Goal: Task Accomplishment & Management: Complete application form

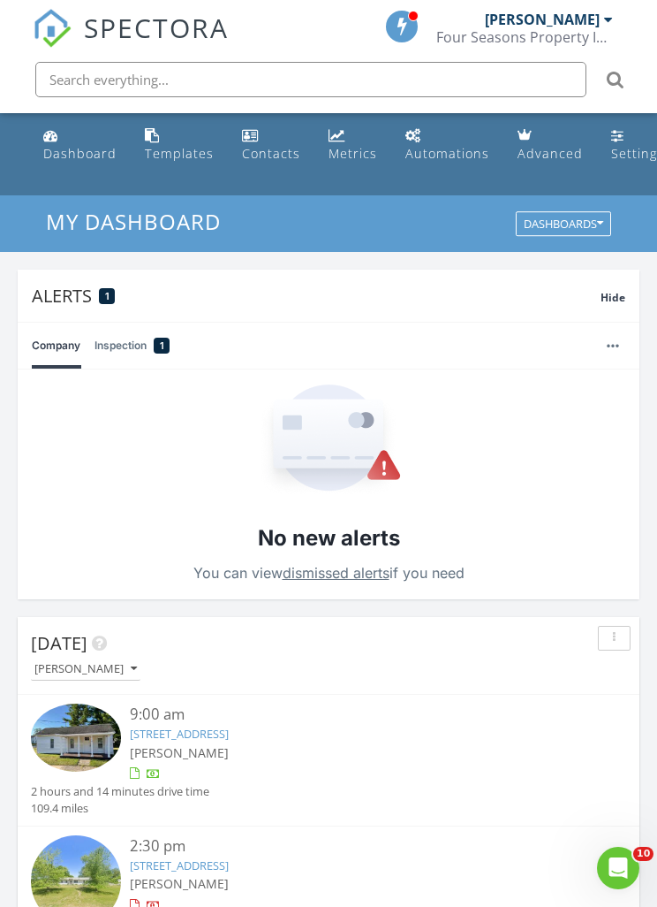
scroll to position [3023, 658]
click at [50, 140] on div "Dashboard" at bounding box center [50, 135] width 15 height 14
click at [268, 94] on input "text" at bounding box center [310, 79] width 551 height 35
type input "Alyssa"
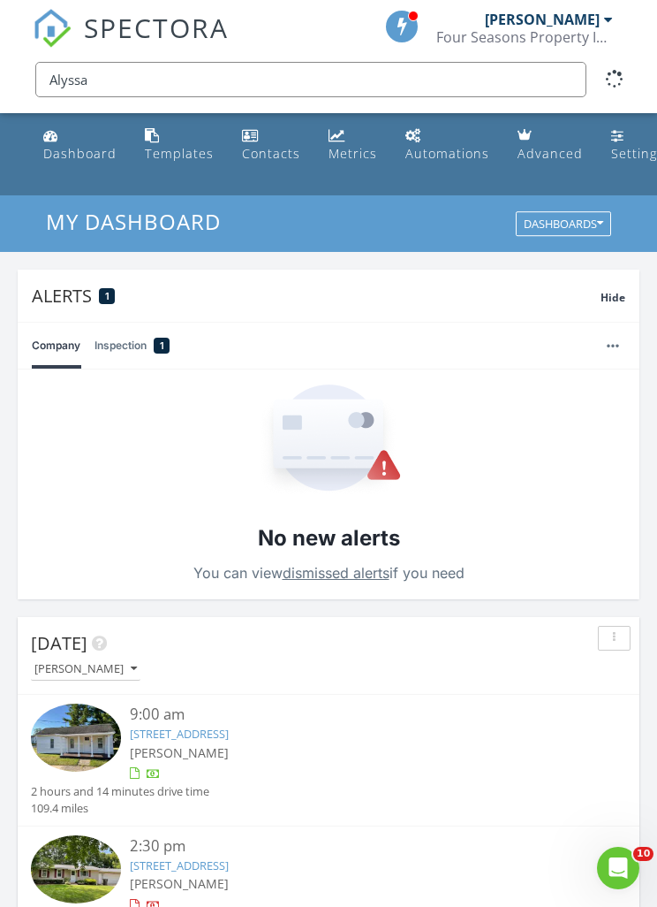
click at [76, 128] on link "Dashboard" at bounding box center [79, 145] width 87 height 50
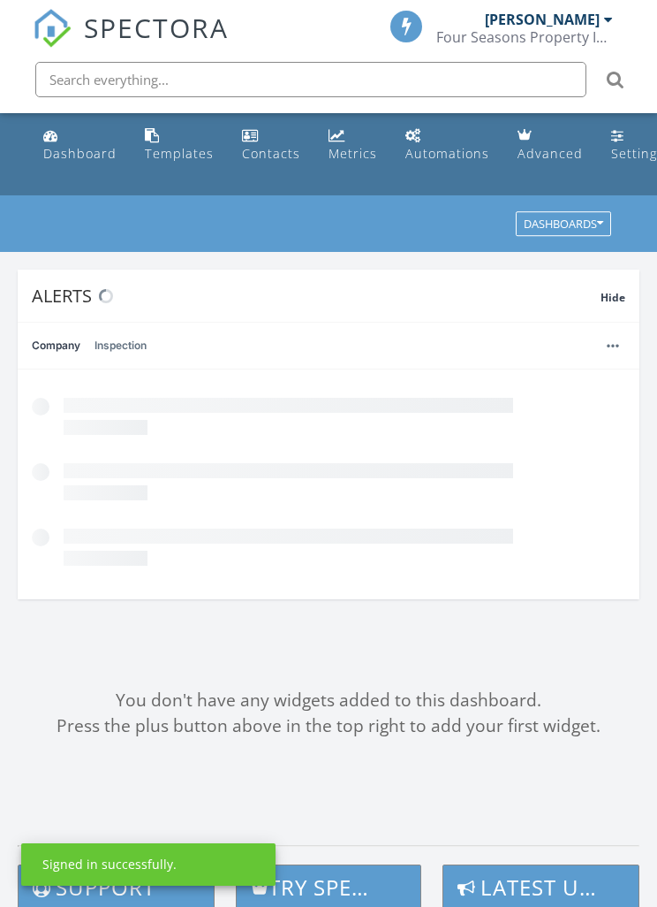
click at [324, 93] on input "text" at bounding box center [310, 79] width 551 height 35
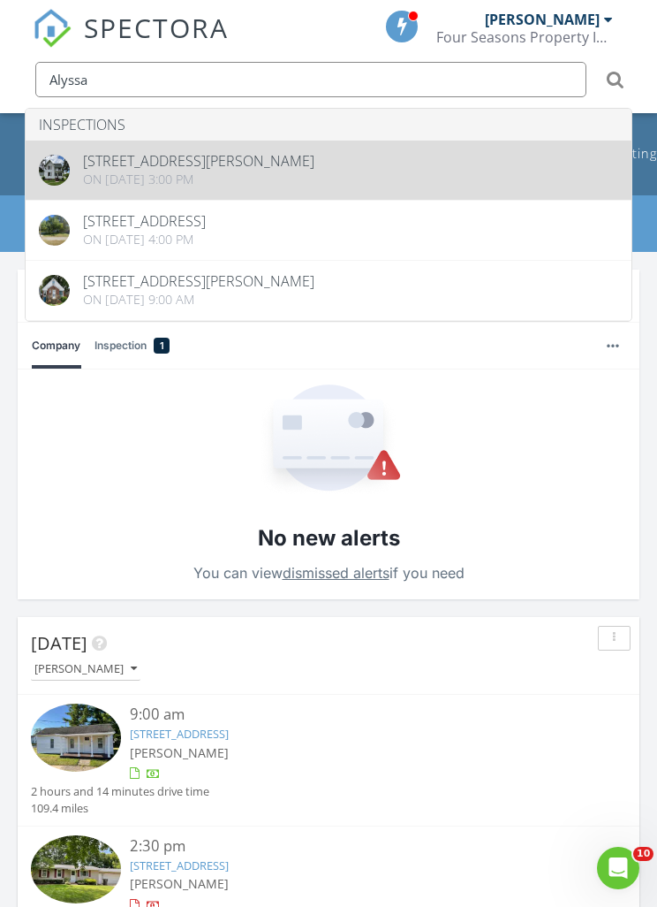
type input "Alyssa"
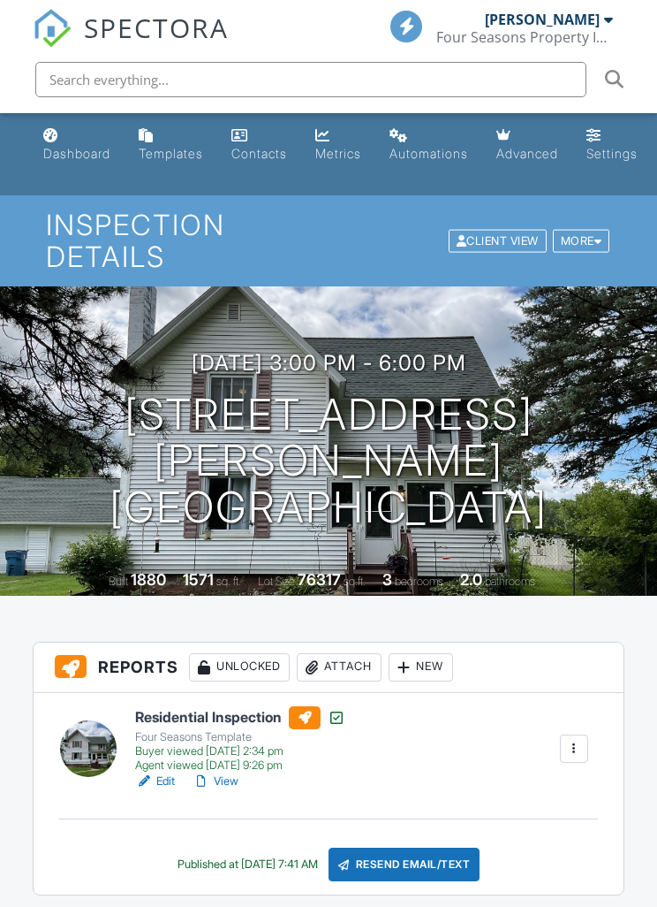
click at [224, 788] on link "View" at bounding box center [216, 781] width 46 height 18
click at [65, 140] on link "Dashboard" at bounding box center [76, 145] width 81 height 50
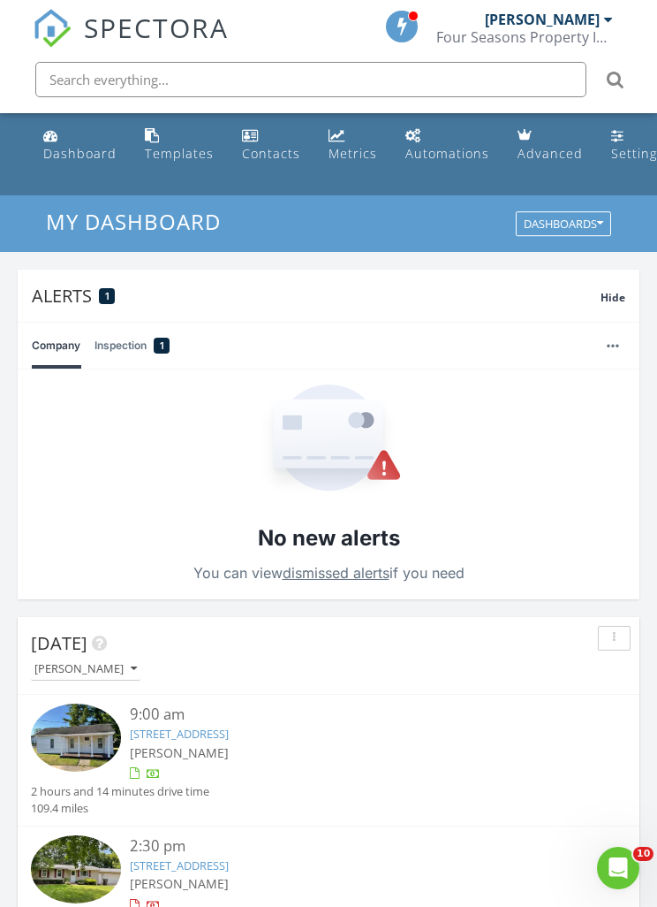
click at [144, 740] on link "[STREET_ADDRESS]" at bounding box center [179, 733] width 99 height 16
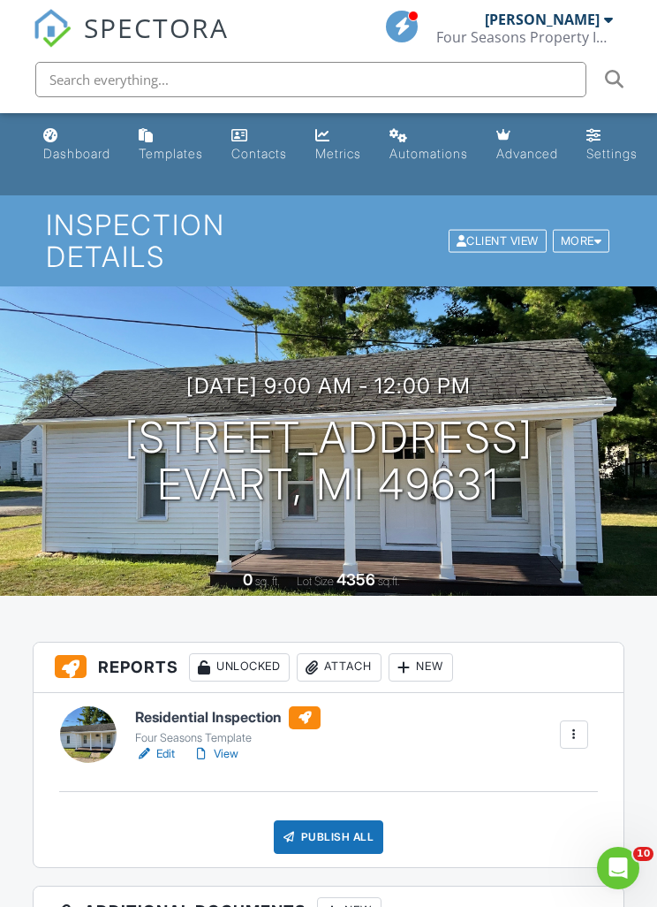
click at [238, 758] on link "View" at bounding box center [216, 754] width 46 height 18
click at [314, 835] on div "Publish All" at bounding box center [329, 837] width 110 height 34
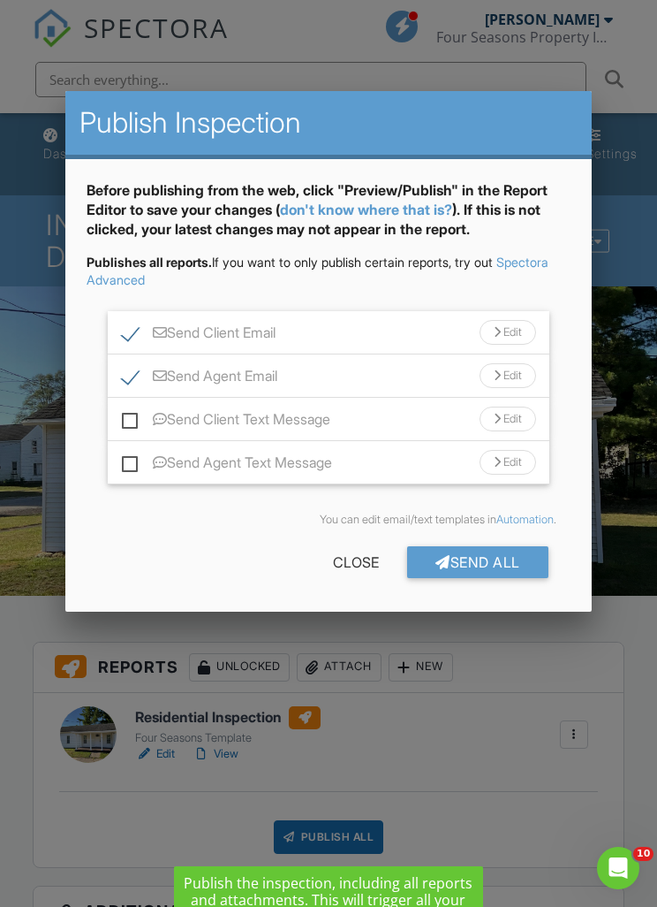
click at [457, 558] on div "Send All" at bounding box center [477, 562] width 141 height 32
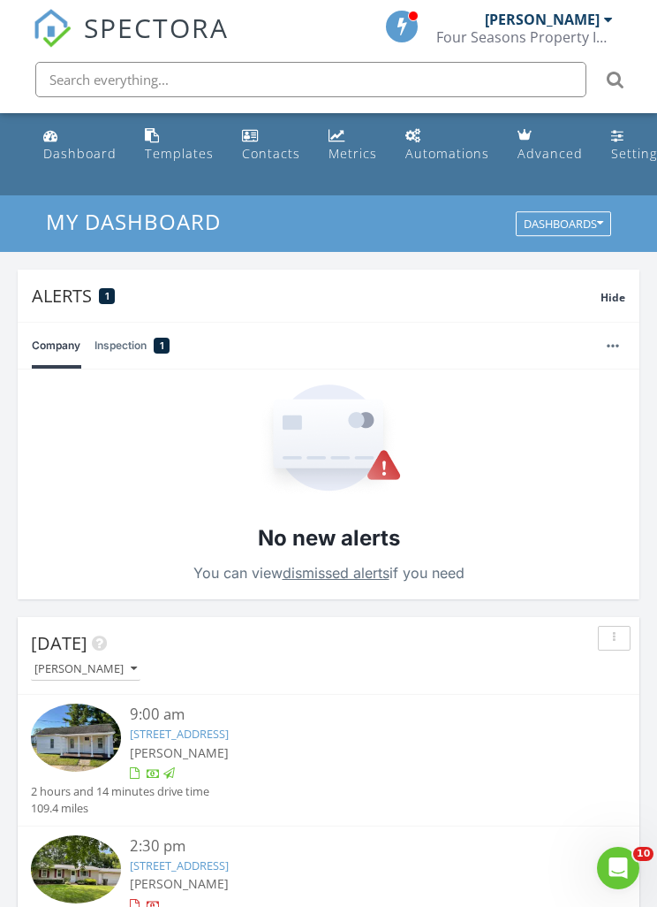
scroll to position [9, 9]
click at [178, 870] on link "1071 Norway Ave, Hastings, MI 49058" at bounding box center [179, 865] width 99 height 16
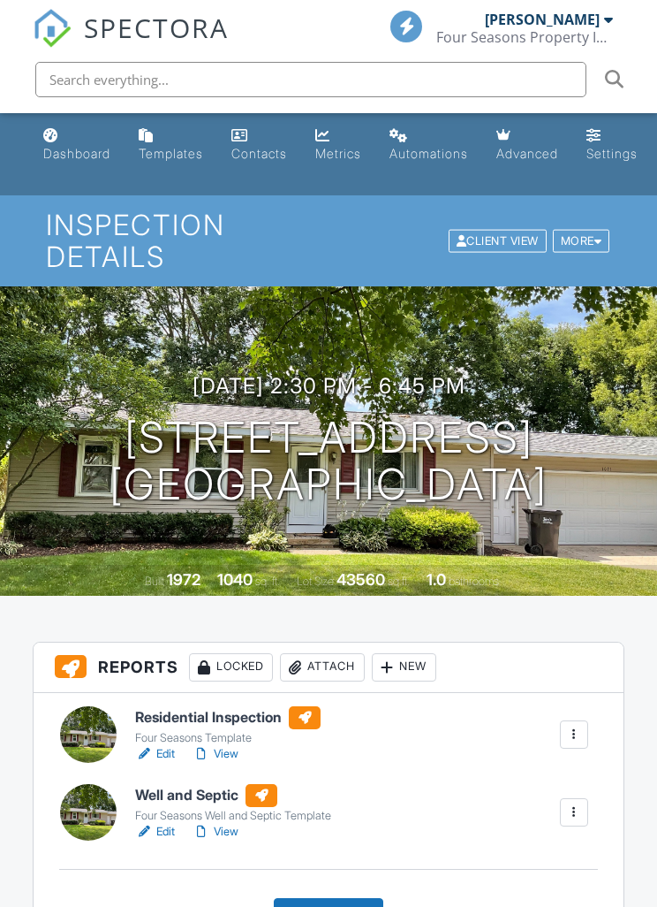
click at [230, 756] on link "View" at bounding box center [216, 754] width 46 height 18
click at [232, 830] on link "View" at bounding box center [216, 832] width 46 height 18
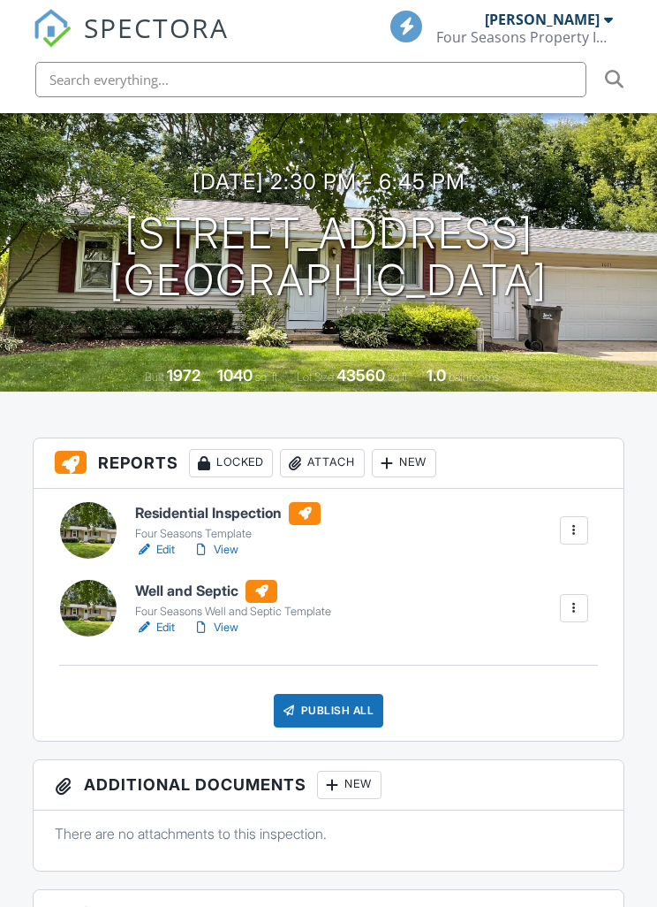
scroll to position [210, 0]
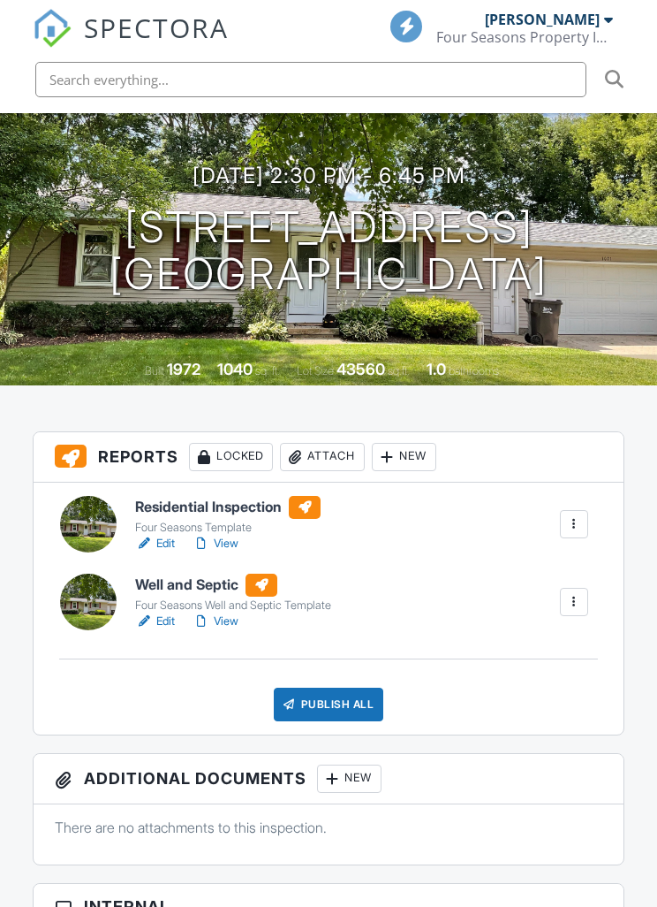
click at [349, 695] on div "Publish All" at bounding box center [329, 704] width 110 height 34
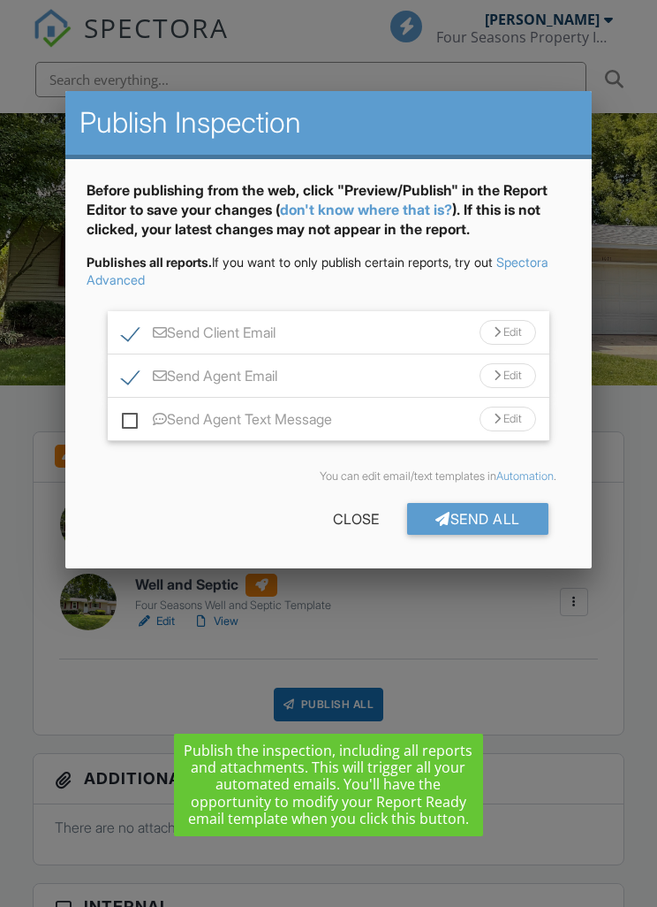
click at [494, 529] on div "Send All" at bounding box center [477, 519] width 141 height 32
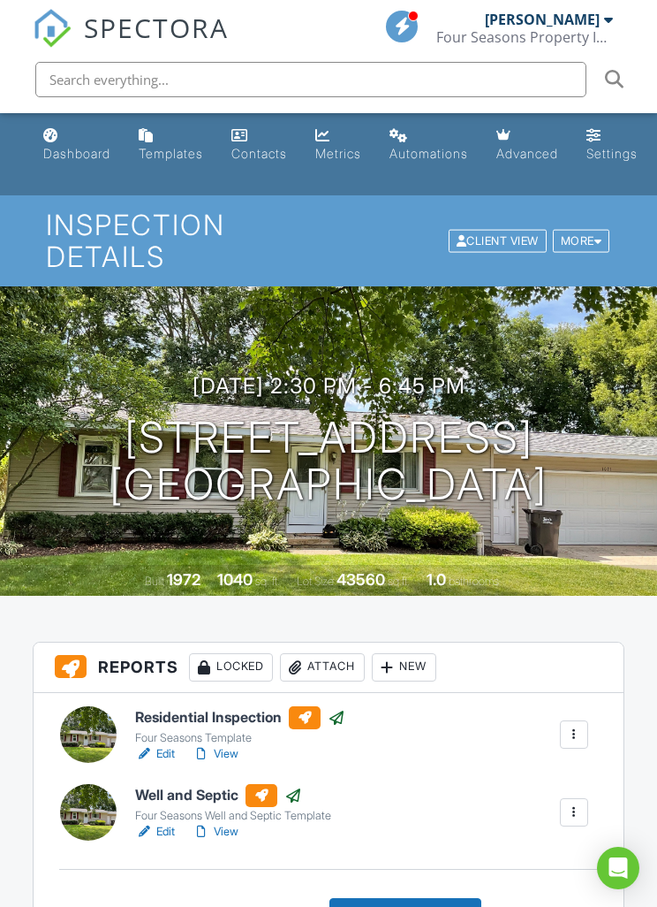
click at [89, 143] on link "Dashboard" at bounding box center [76, 145] width 81 height 50
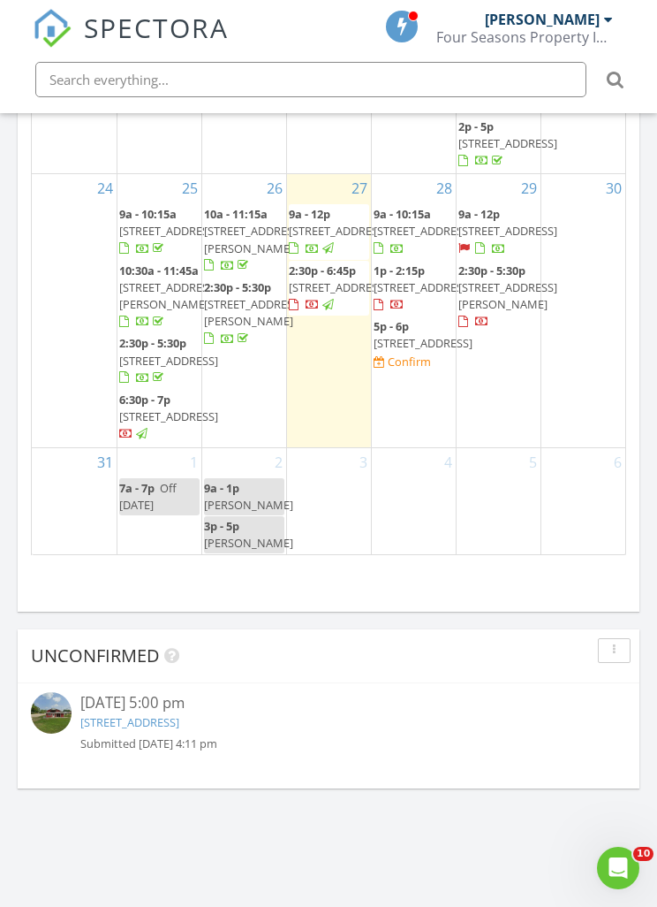
scroll to position [1182, 0]
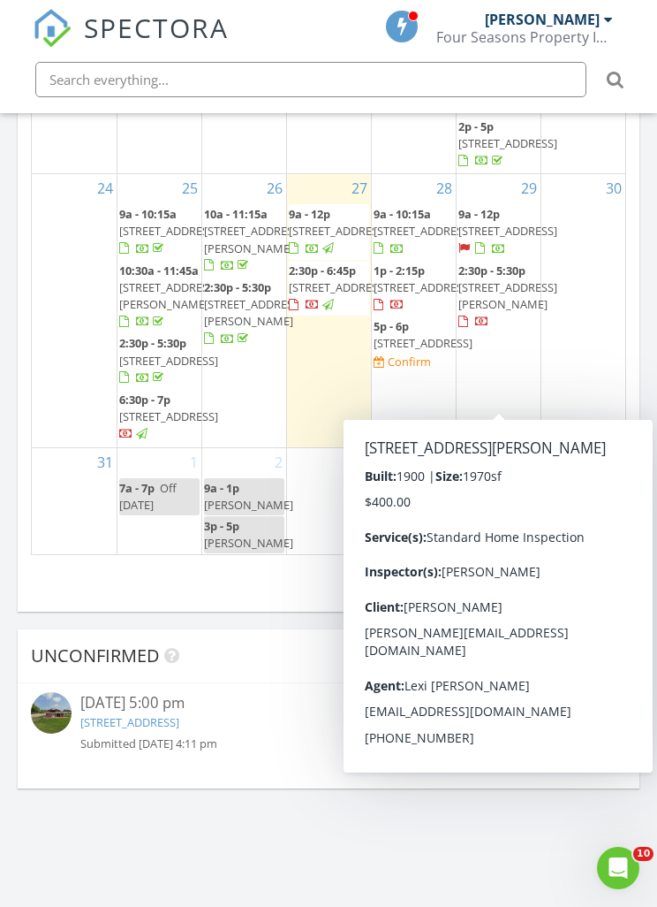
click at [503, 312] on span "[STREET_ADDRESS][PERSON_NAME]" at bounding box center [508, 295] width 99 height 33
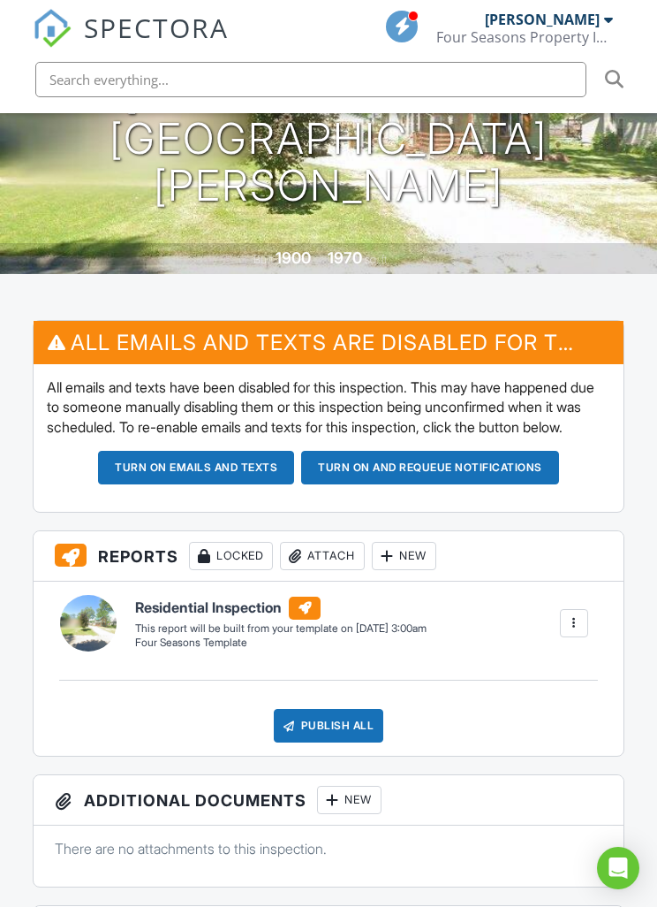
scroll to position [326, 0]
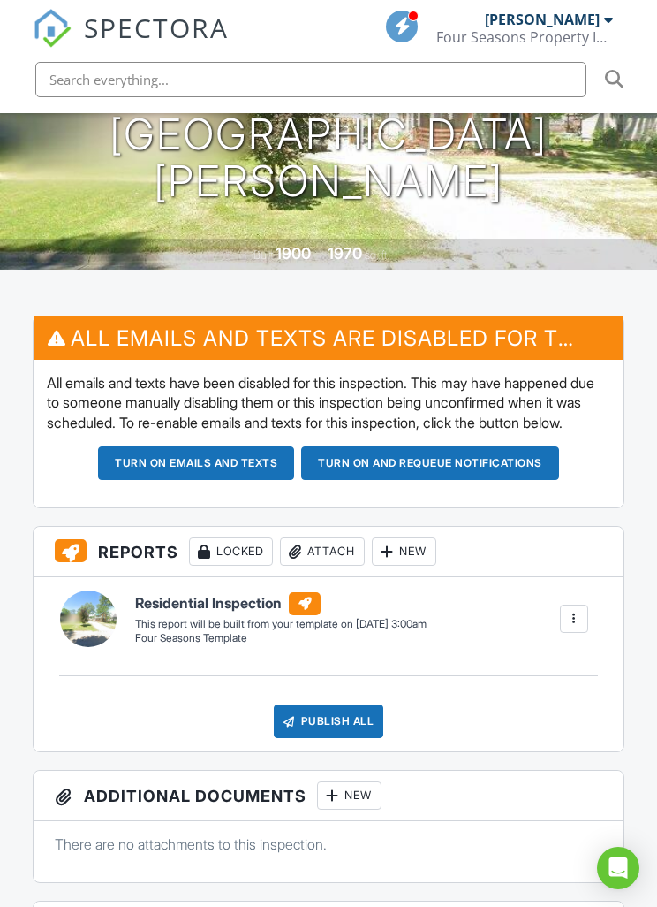
click at [445, 459] on div "All emails and texts have been disabled for this inspection. This may have happ…" at bounding box center [329, 434] width 590 height 148
click at [442, 480] on button "Turn on and Requeue Notifications" at bounding box center [430, 463] width 258 height 34
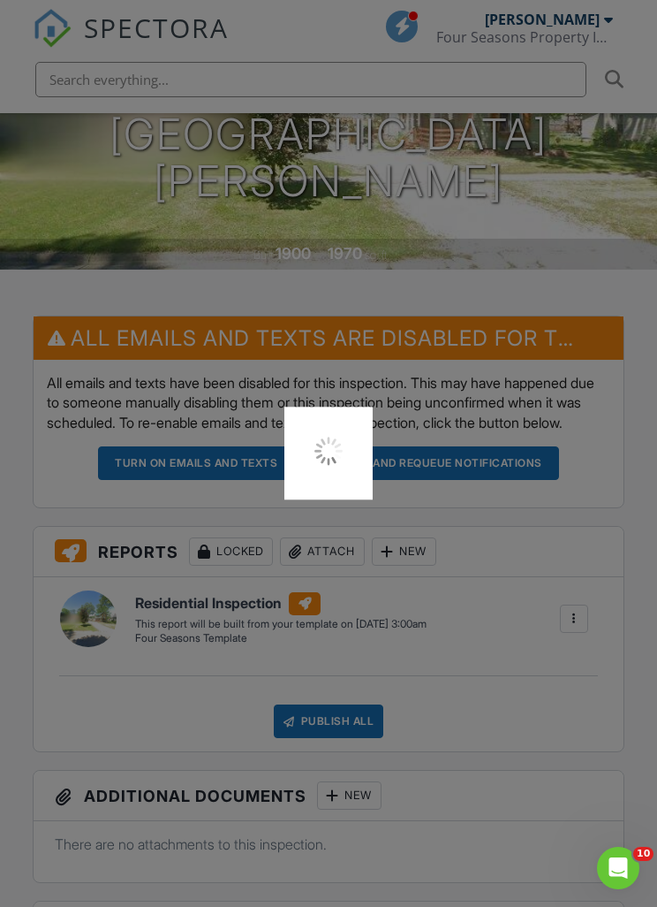
scroll to position [383, 0]
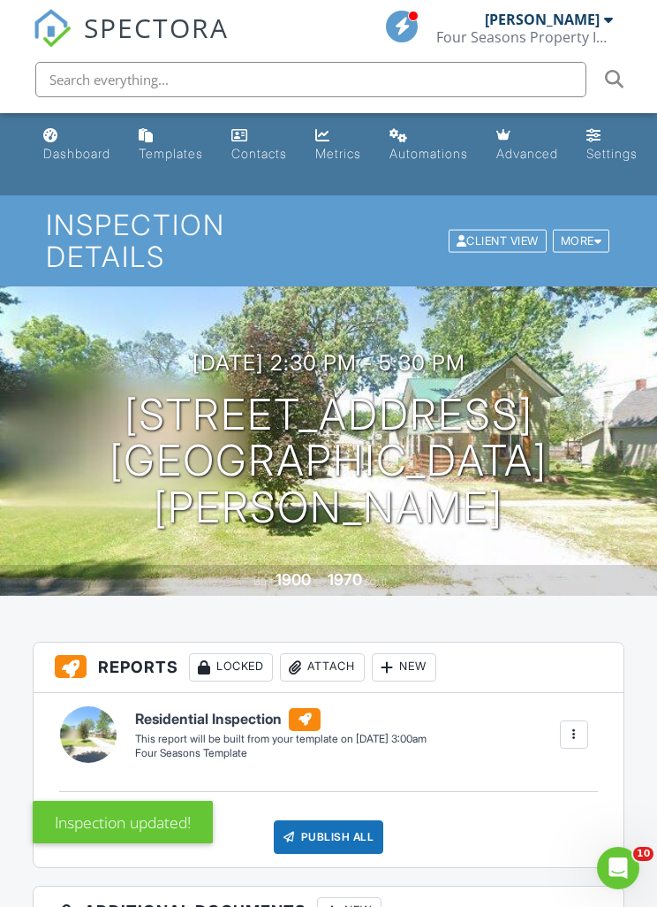
click at [77, 155] on div "Dashboard" at bounding box center [76, 153] width 67 height 15
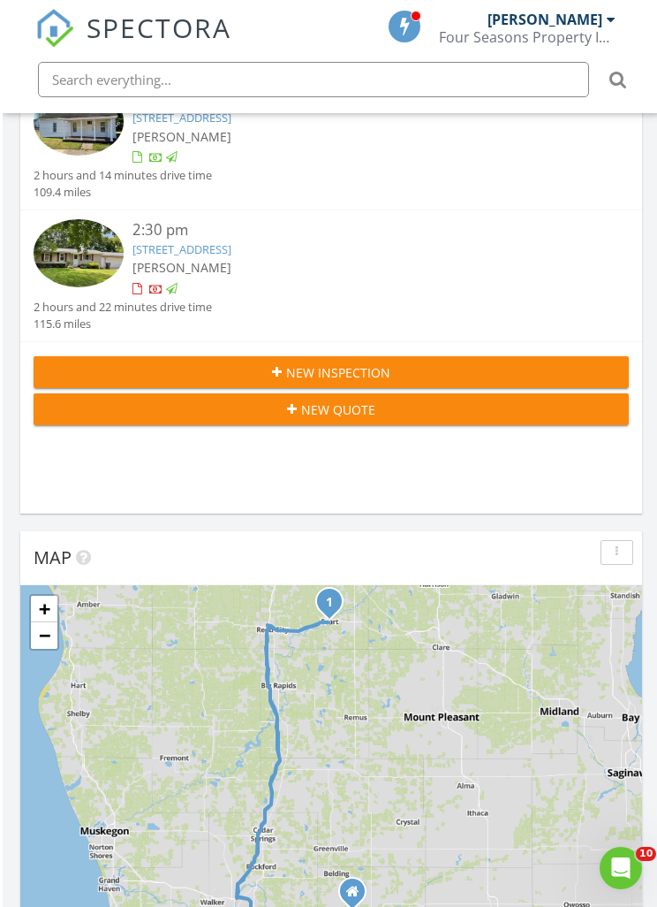
scroll to position [835, 0]
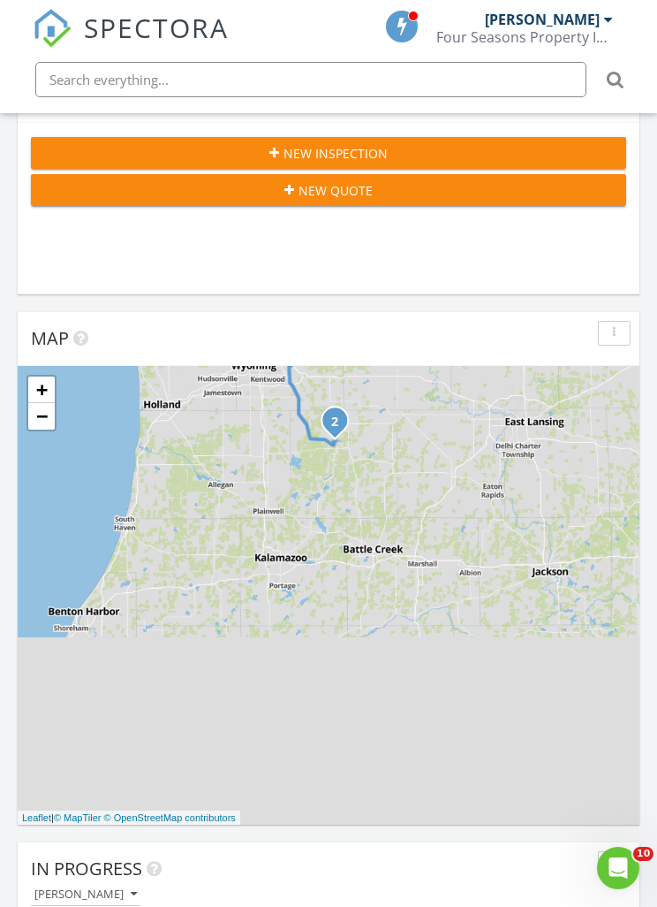
click at [560, 572] on div "1 2 + − US 131, US 10, US 10, US 131 362.1 km, 4 h 35 min Head northeast 35 m T…" at bounding box center [329, 595] width 622 height 459
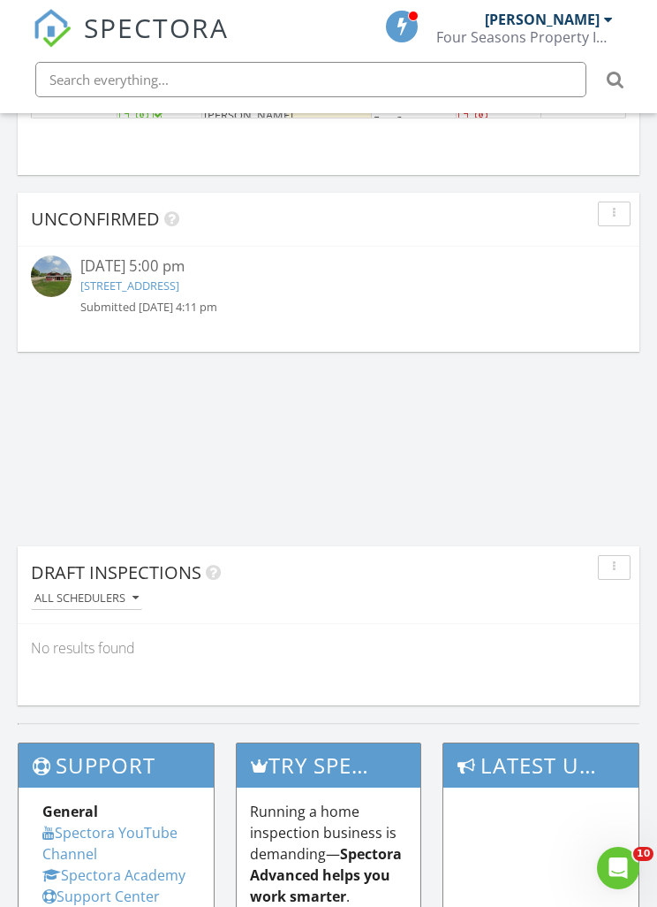
scroll to position [1326, 0]
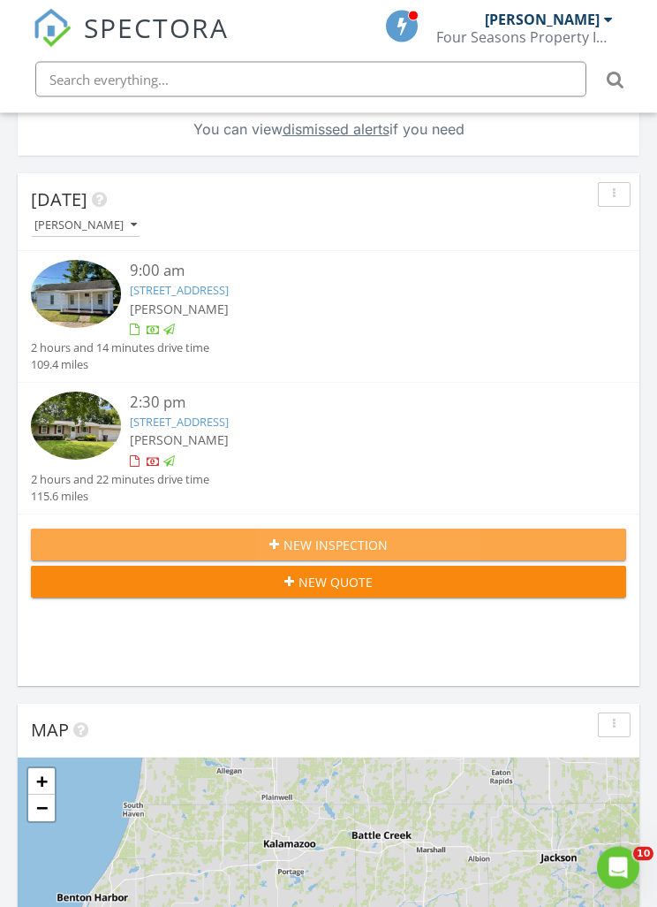
click at [414, 546] on div "New Inspection" at bounding box center [328, 545] width 567 height 19
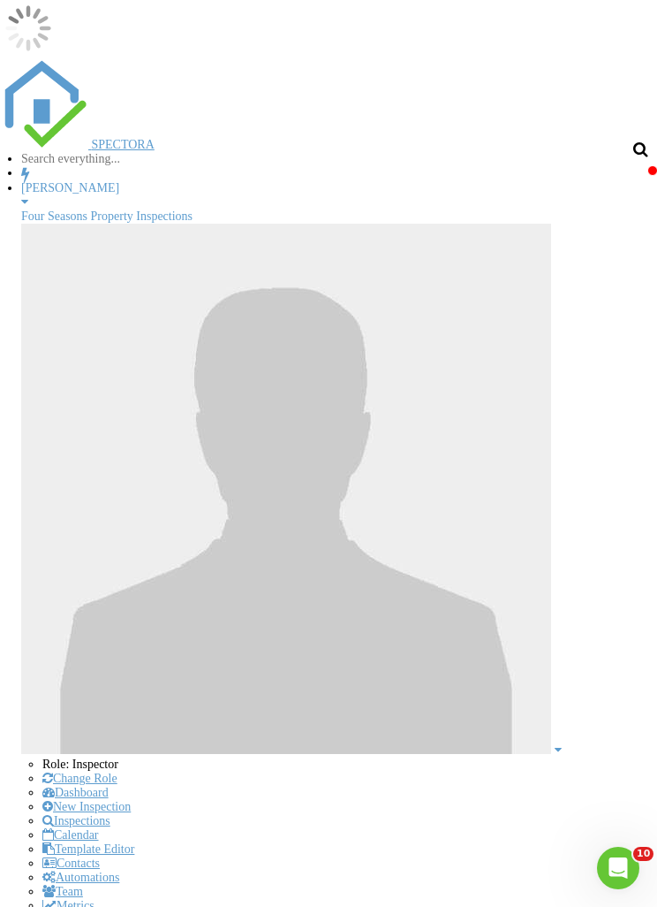
type input "[DATE]T09:00"
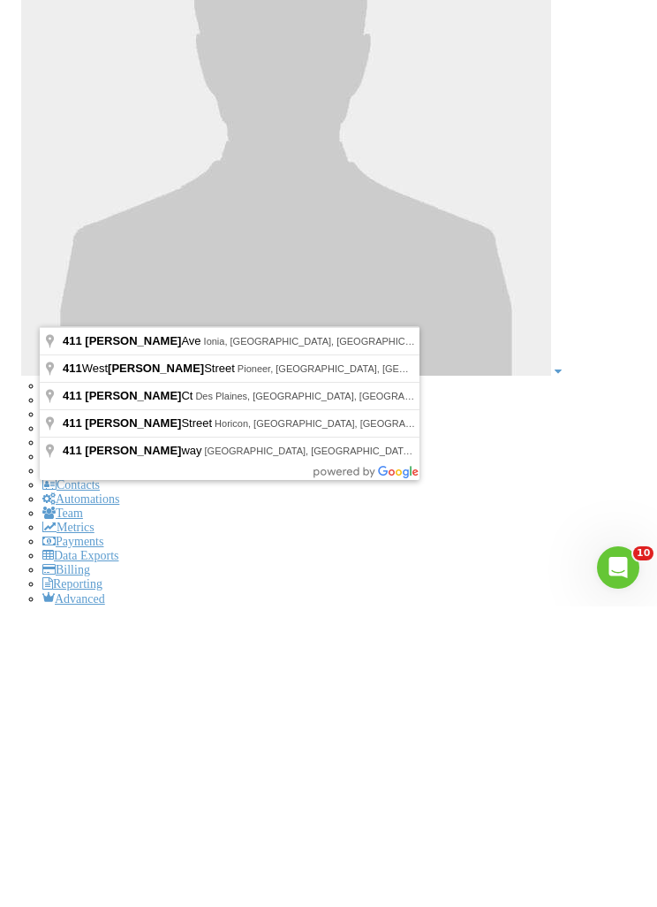
type input "411 Lynn Ave, Ionia, MI, USA"
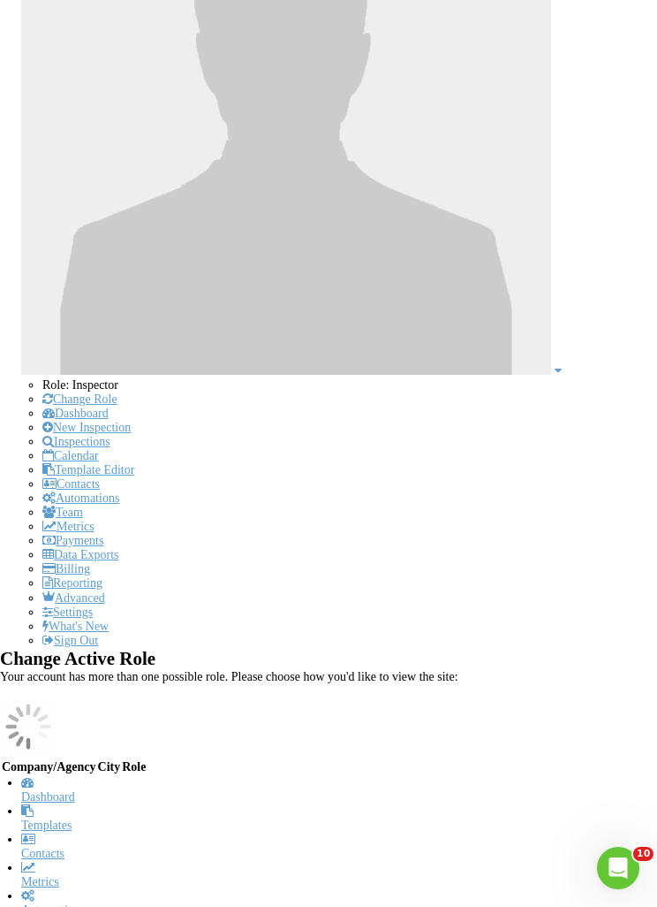
type input "9"
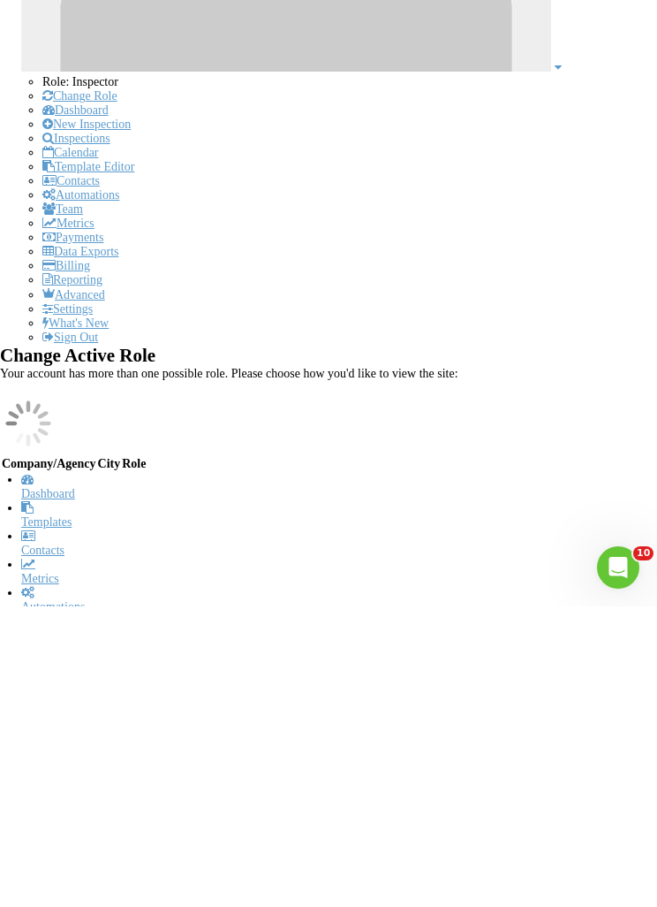
scroll to position [387, 0]
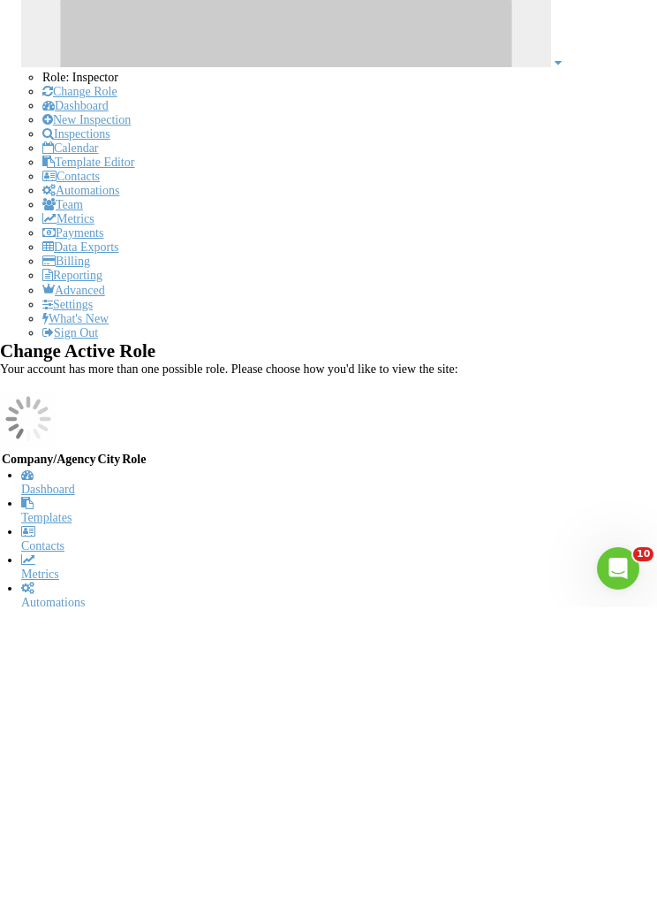
type input "2023"
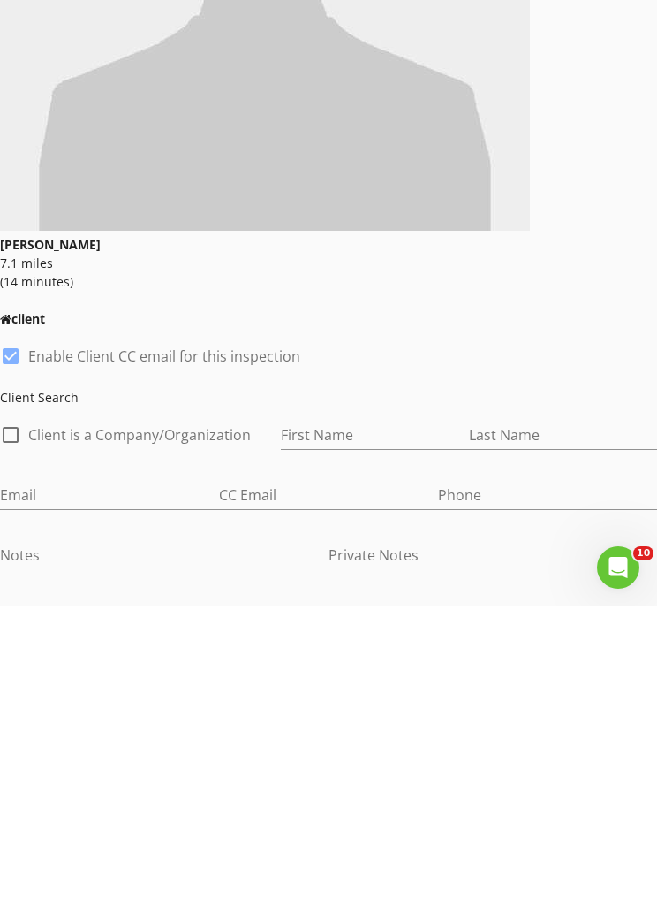
type input "[PERSON_NAME]"
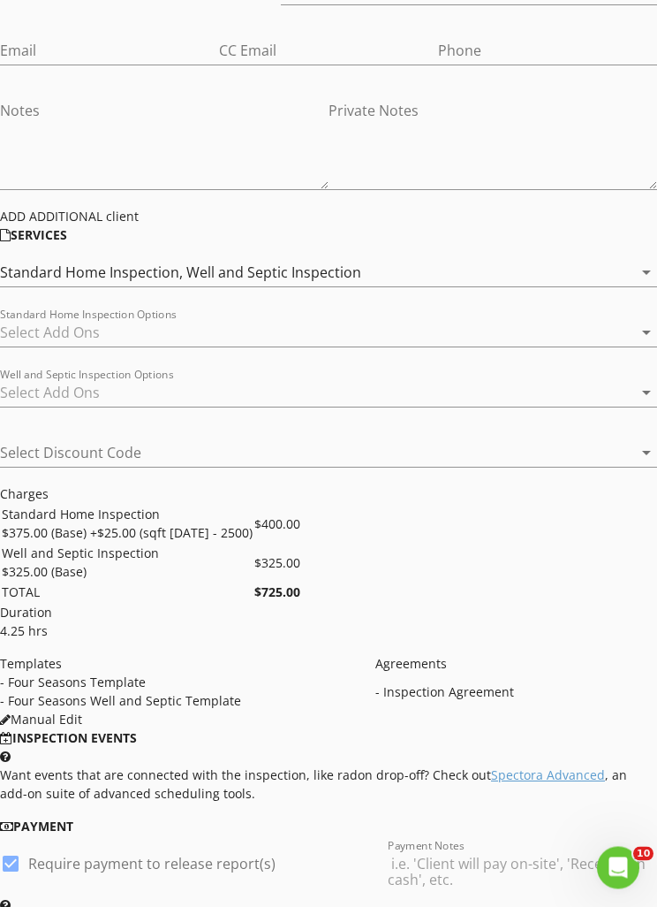
scroll to position [2772, 0]
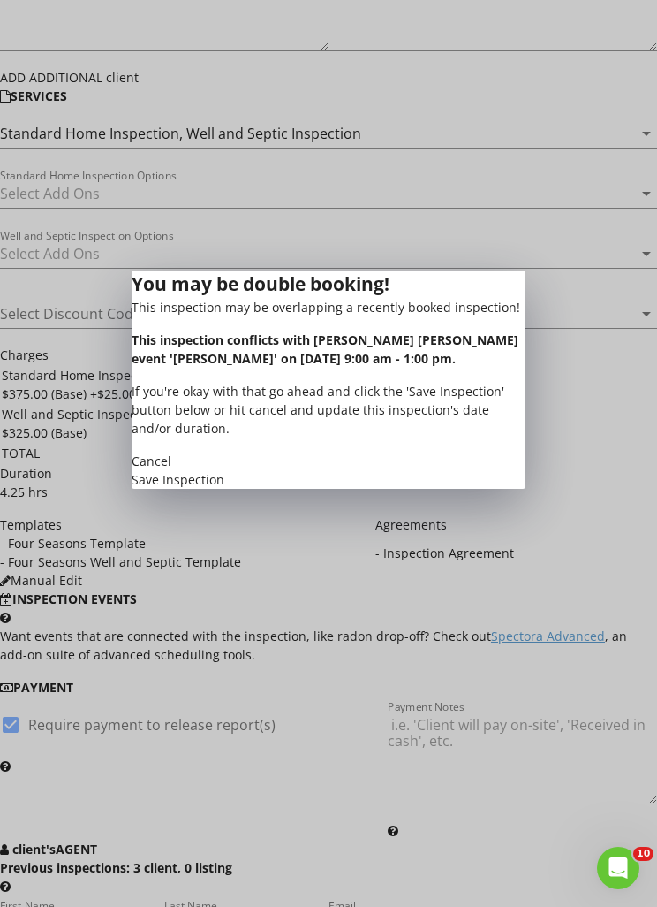
click at [362, 489] on div "Save Inspection" at bounding box center [329, 479] width 394 height 19
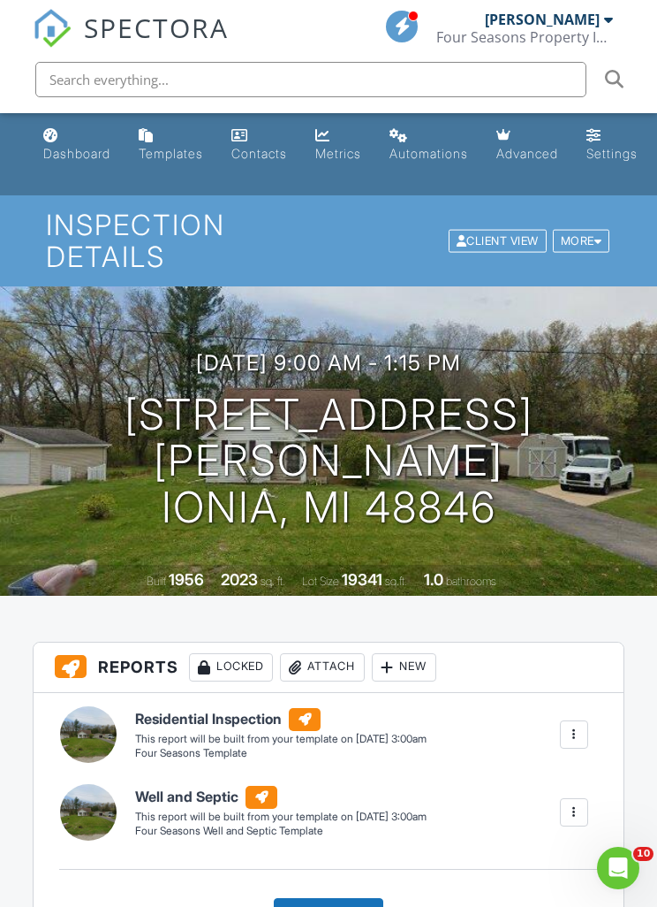
click at [81, 162] on link "Dashboard" at bounding box center [76, 145] width 81 height 50
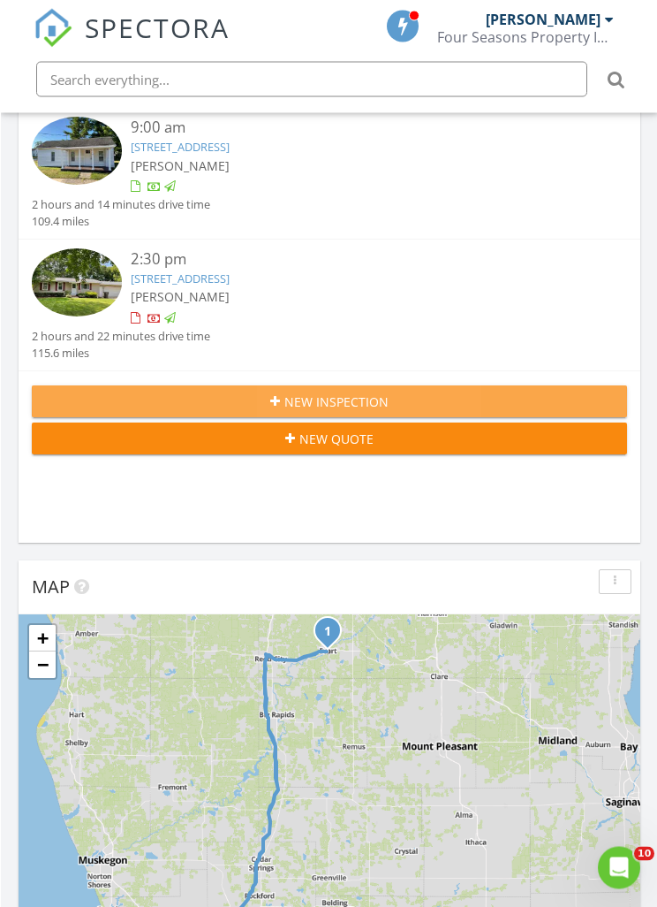
scroll to position [589, 0]
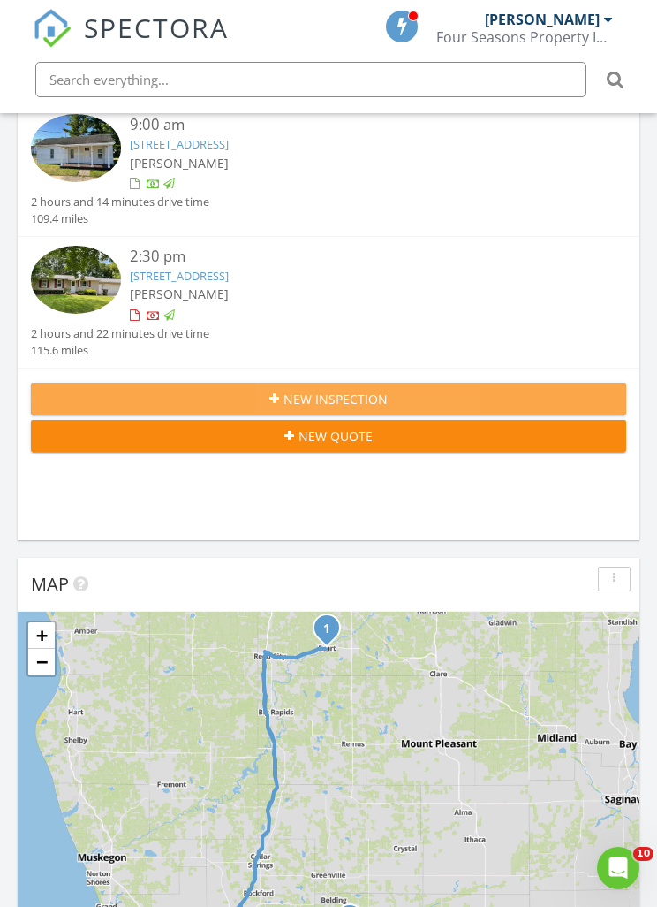
click at [400, 401] on div "New Inspection" at bounding box center [328, 399] width 567 height 19
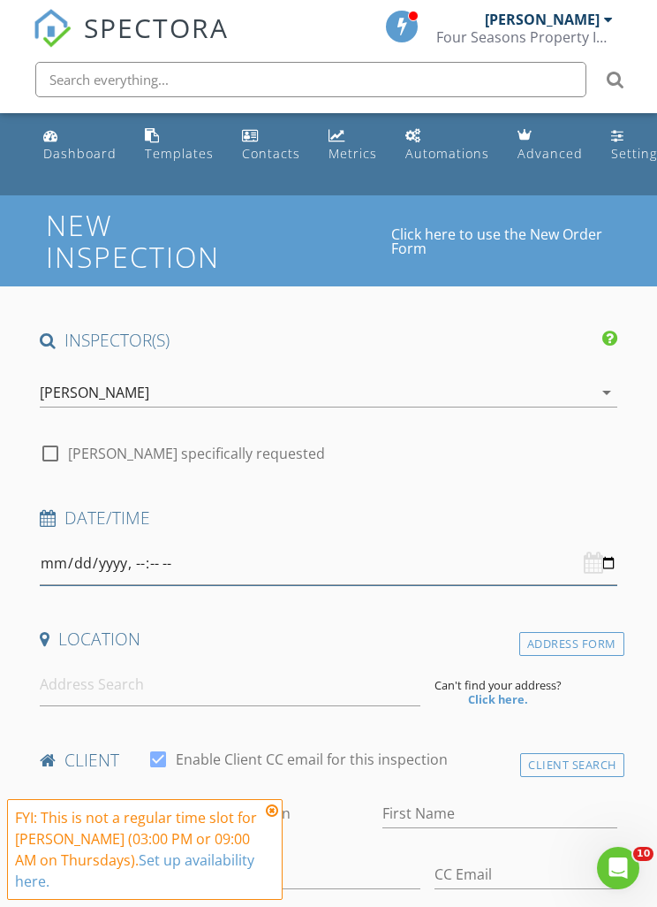
click at [604, 552] on input "datetime-local" at bounding box center [329, 563] width 578 height 43
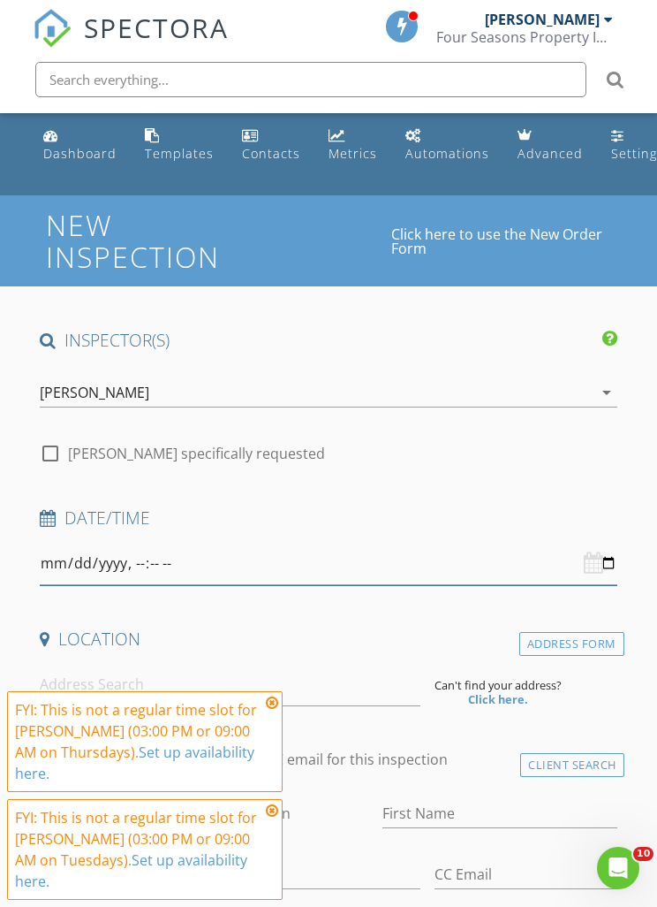
type input "[DATE]T15:00"
click at [260, 707] on div "FYI: This is not a regular time slot for Sawyer Goodyke (03:00 PM or 09:00 AM o…" at bounding box center [138, 741] width 246 height 85
click at [269, 689] on input at bounding box center [230, 684] width 380 height 43
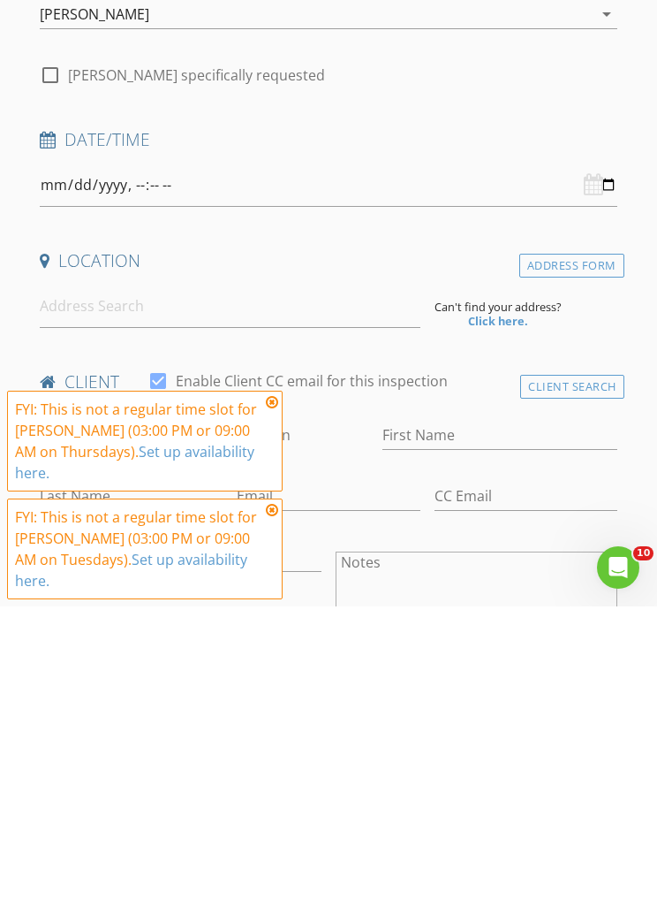
click at [273, 695] on icon at bounding box center [272, 702] width 12 height 14
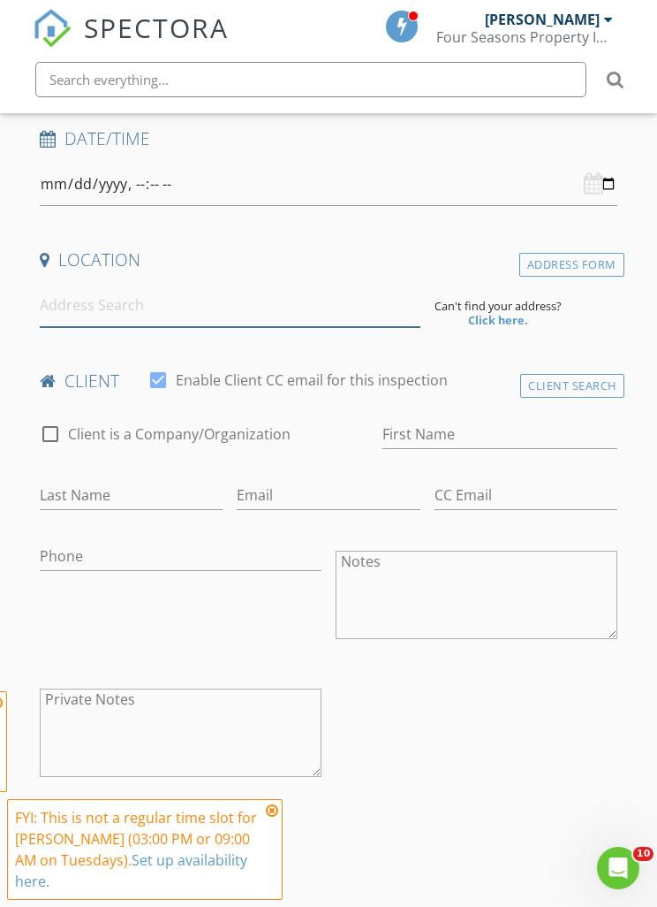
click at [290, 302] on input at bounding box center [230, 305] width 380 height 43
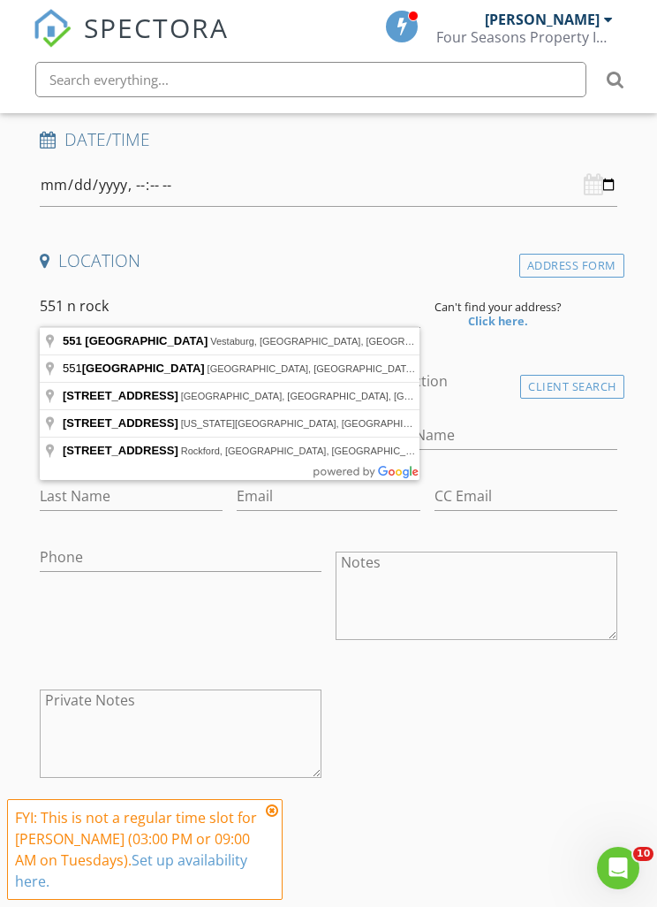
type input "551 North Rock Lake Drive, Vestaburg, MI, USA"
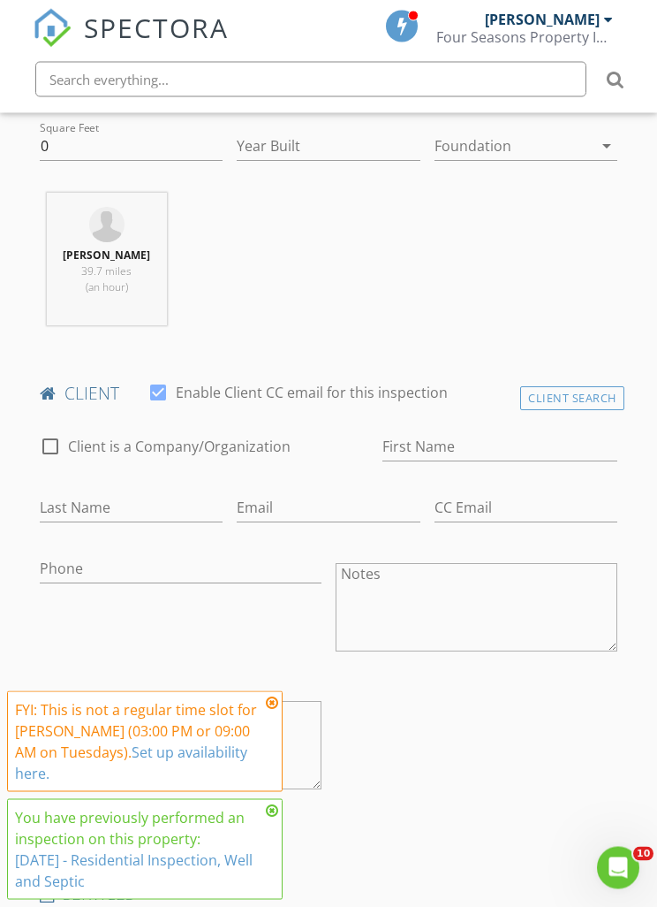
scroll to position [727, 0]
click at [394, 446] on input "First Name" at bounding box center [500, 447] width 235 height 29
click at [567, 399] on div "Client Search" at bounding box center [572, 400] width 104 height 24
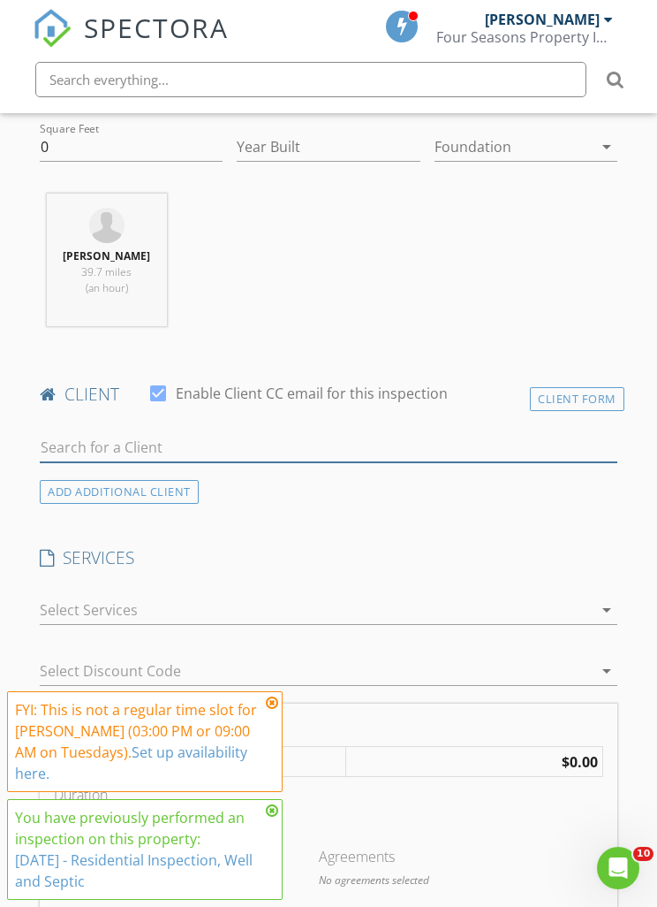
click at [395, 433] on input "text" at bounding box center [329, 447] width 578 height 29
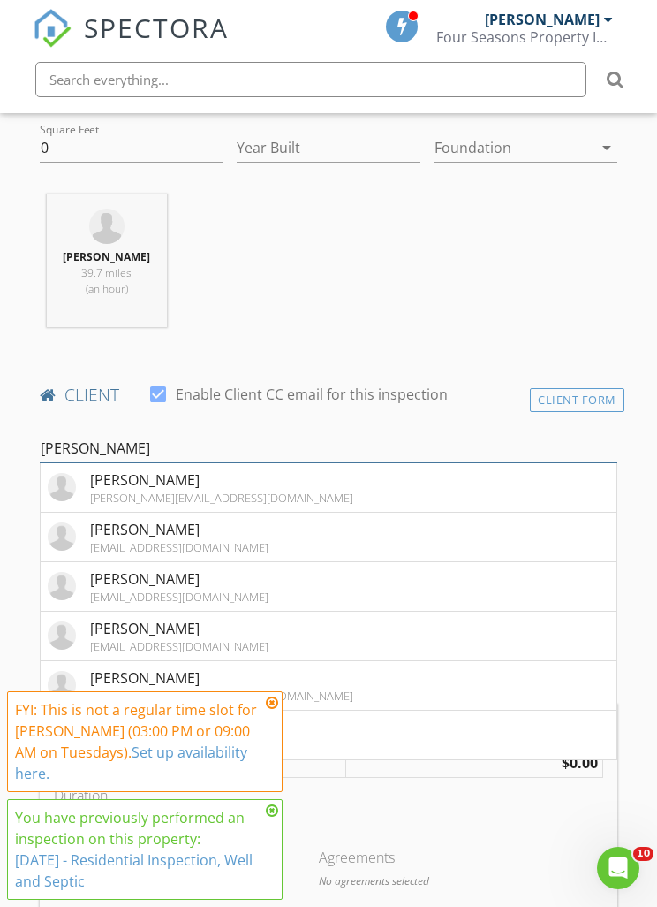
type input "Mark s"
click at [201, 491] on div "stelljes.344@gmail.com" at bounding box center [221, 497] width 263 height 14
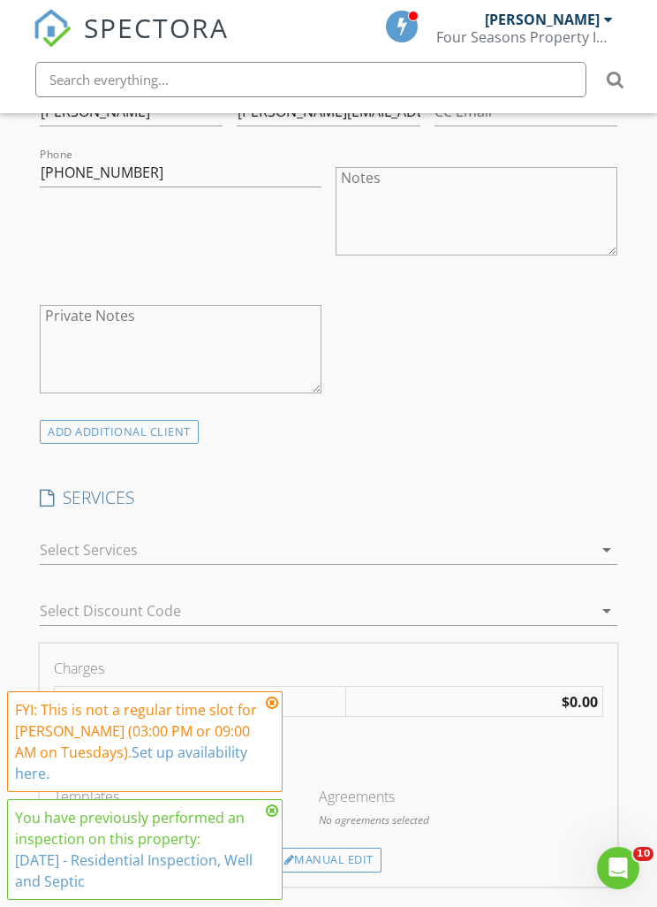
scroll to position [1121, 0]
click at [270, 710] on icon at bounding box center [272, 702] width 12 height 14
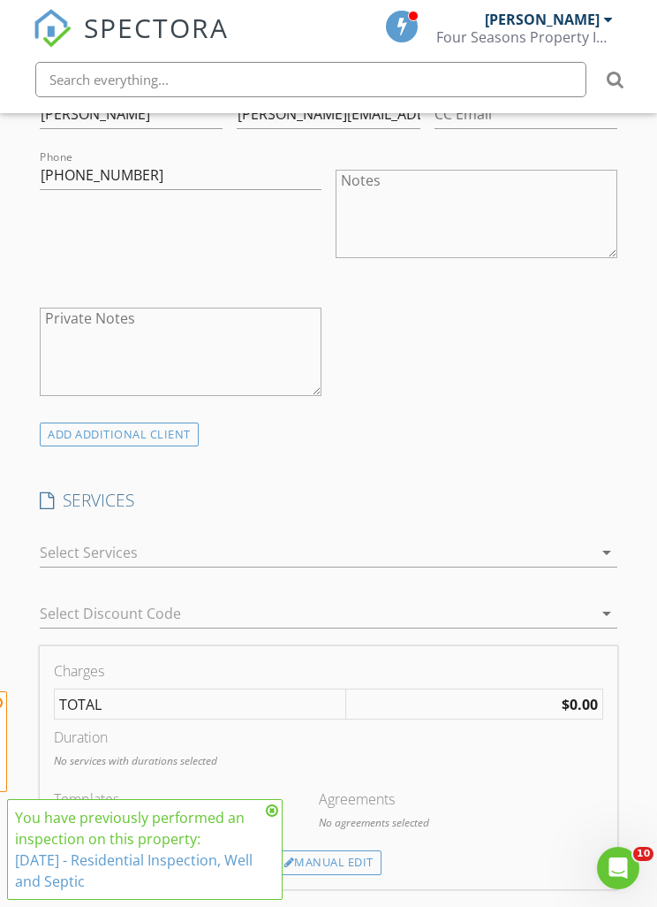
click at [276, 817] on icon at bounding box center [272, 810] width 12 height 14
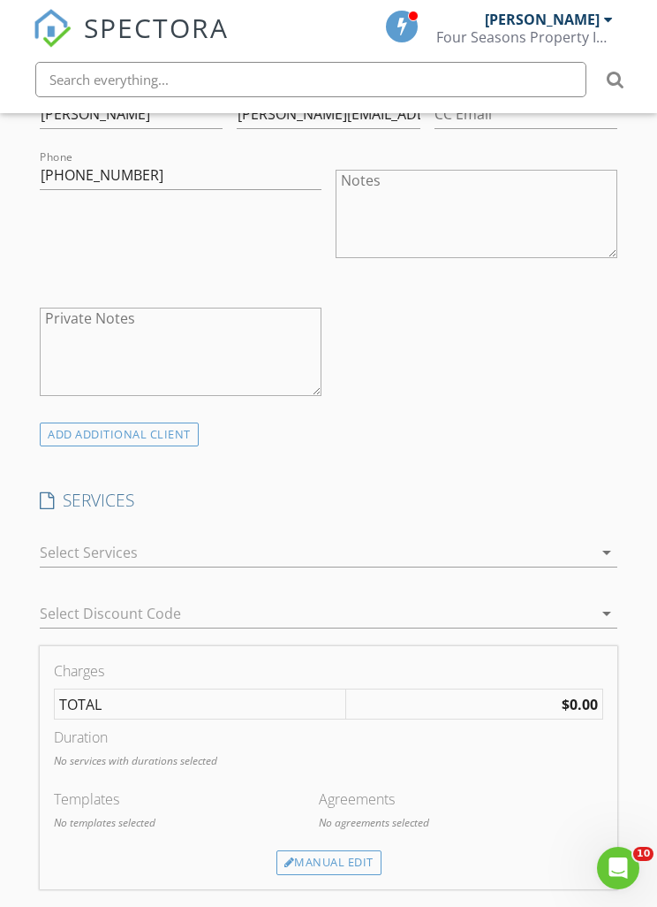
click at [344, 850] on div "Manual Edit" at bounding box center [329, 862] width 105 height 25
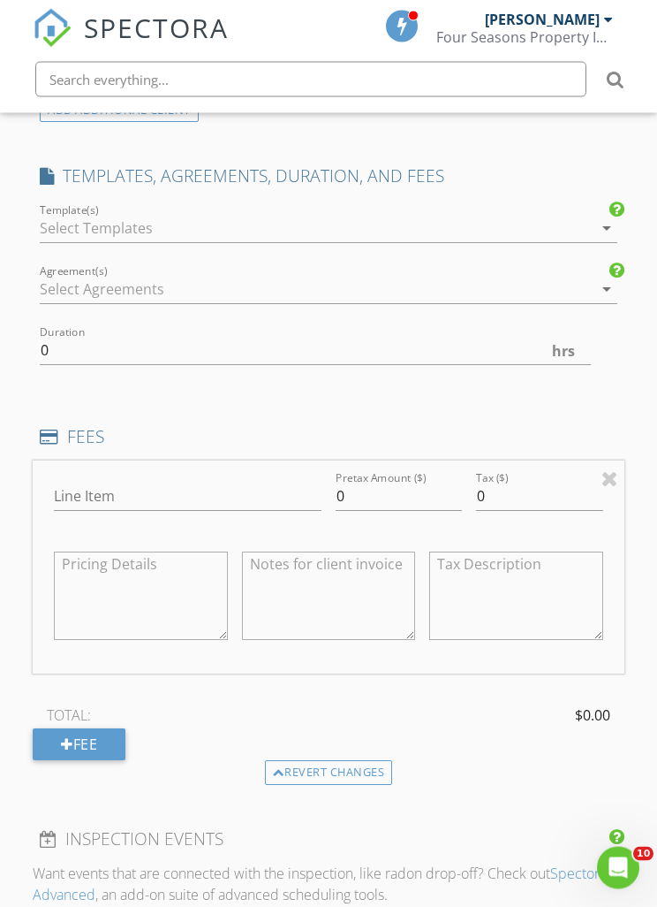
click at [339, 761] on div "Revert changes" at bounding box center [329, 773] width 128 height 25
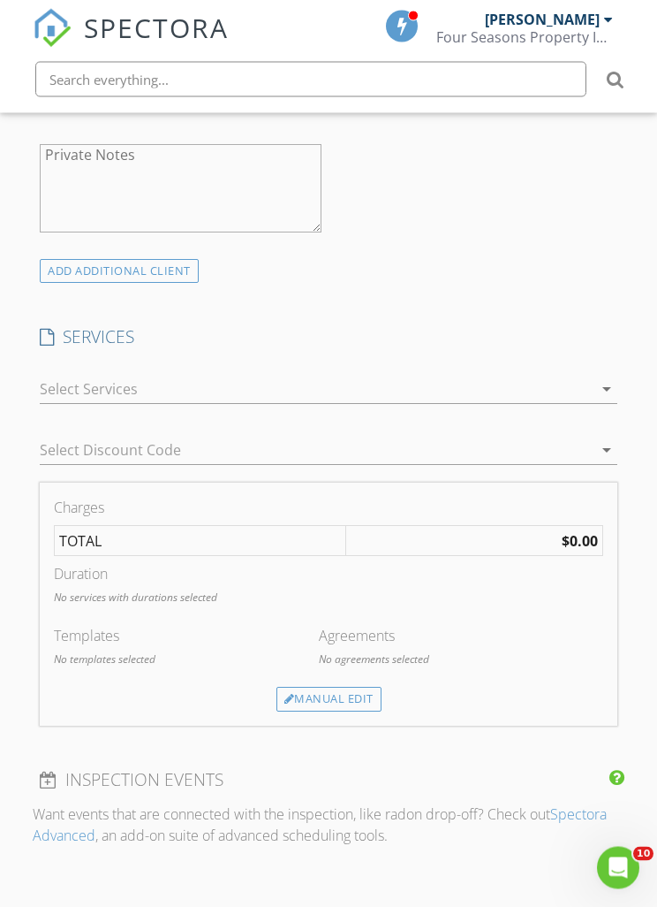
click at [591, 376] on div at bounding box center [316, 390] width 553 height 28
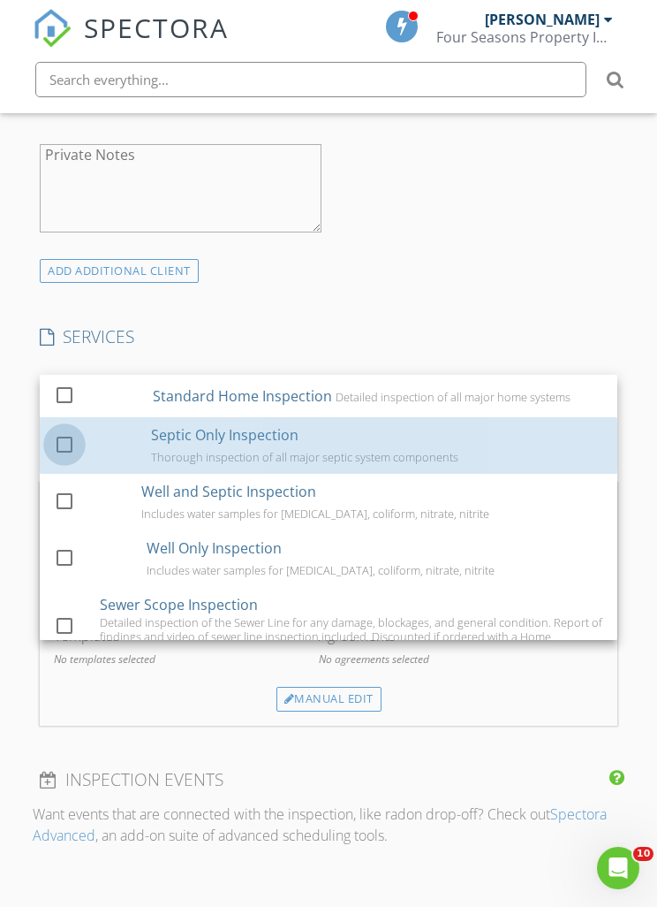
click at [59, 429] on div at bounding box center [64, 444] width 30 height 30
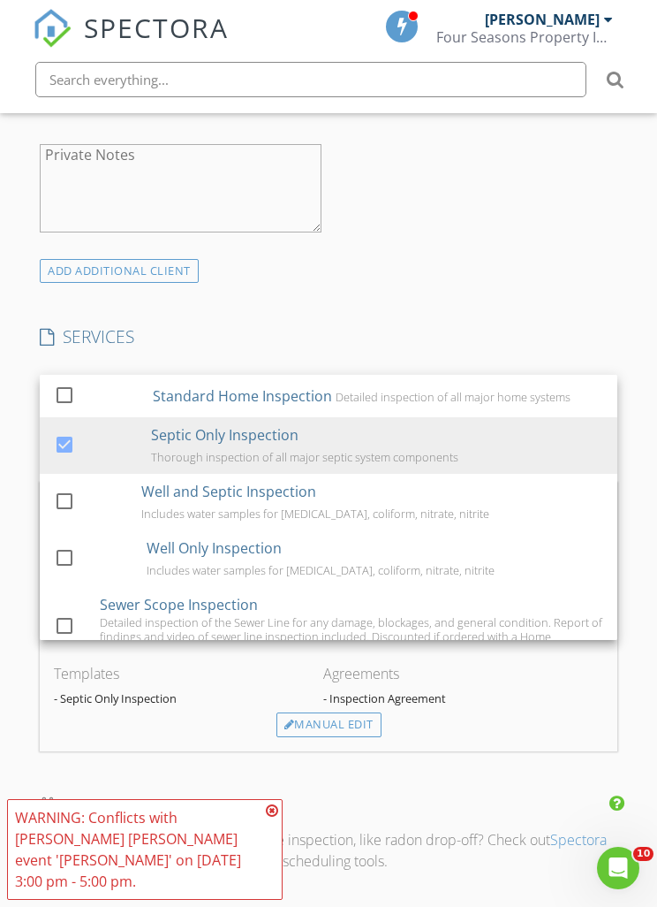
click at [477, 159] on div "INSPECTOR(S) check_box Sawyer Goodyke PRIMARY Sawyer Goodyke arrow_drop_down ch…" at bounding box center [329, 490] width 592 height 2893
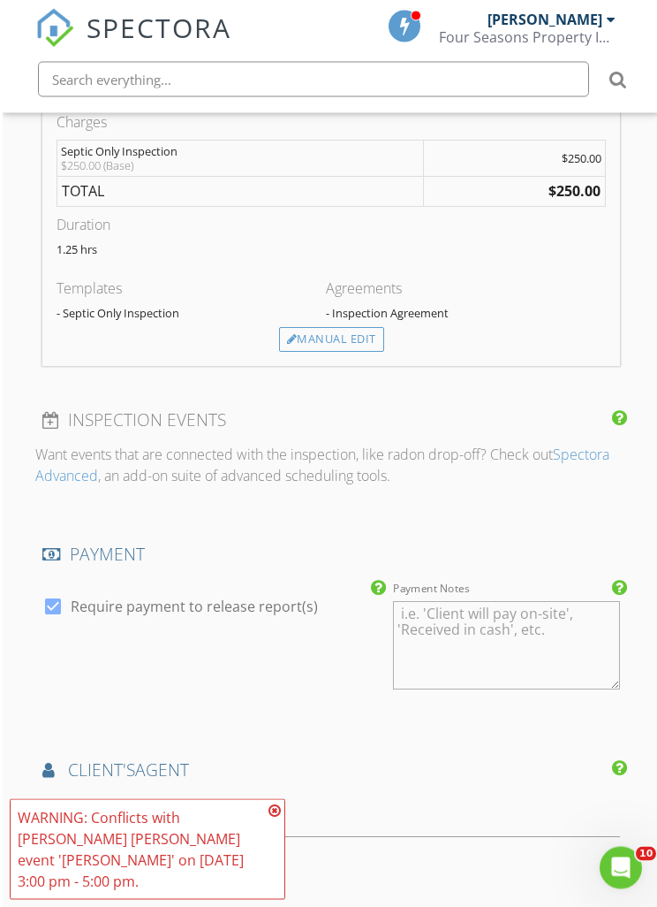
scroll to position [1669, 0]
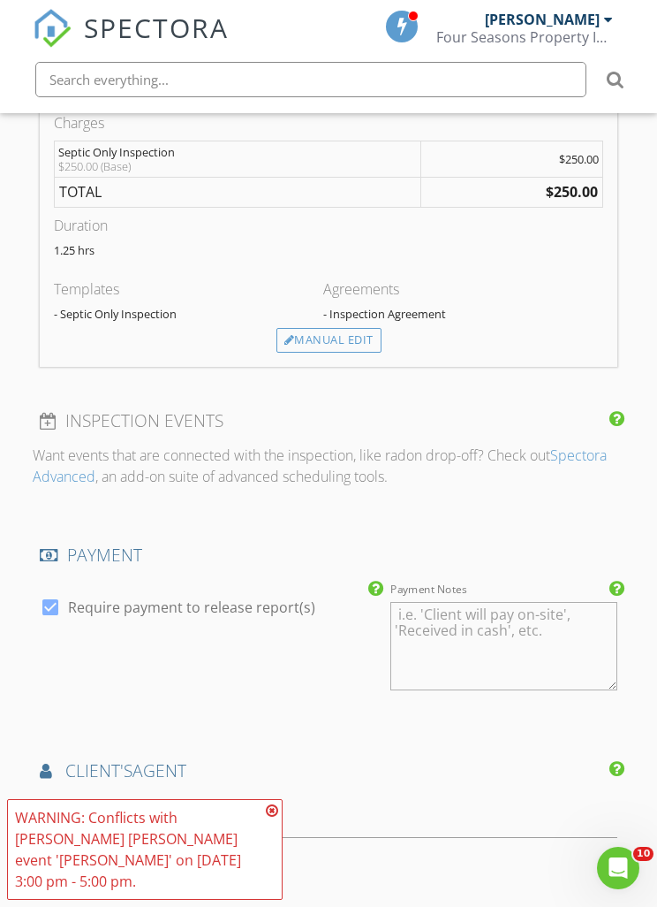
click at [280, 883] on div "WARNING: Conflicts with Sawyer Goodyke's event 'Jim' on 09/02/2025 3:00 pm - 5:…" at bounding box center [145, 849] width 276 height 101
click at [277, 817] on icon at bounding box center [272, 810] width 12 height 14
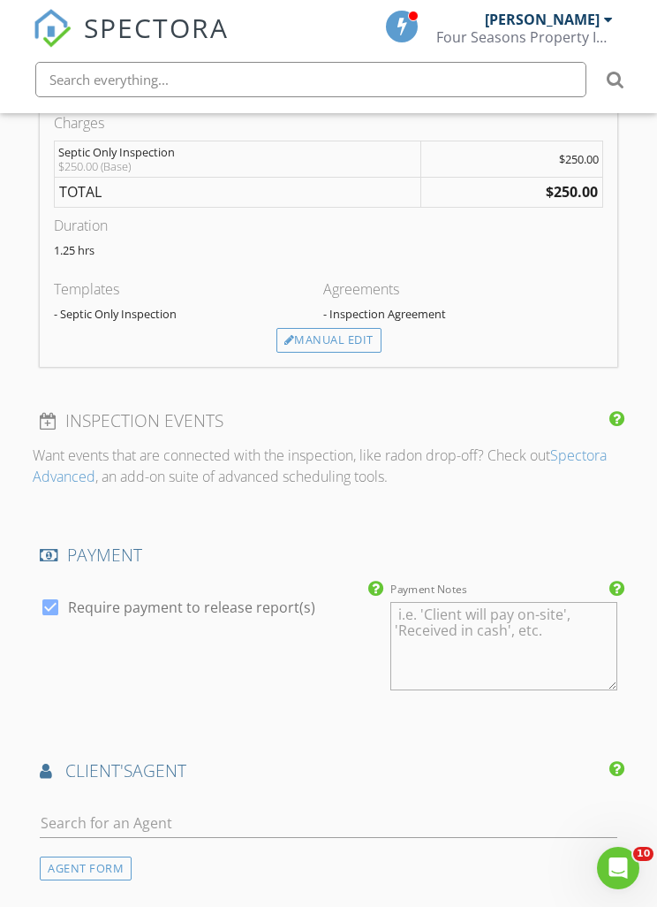
click at [318, 759] on div "client's AGENT" at bounding box center [329, 776] width 592 height 35
click at [329, 809] on input "text" at bounding box center [329, 823] width 578 height 29
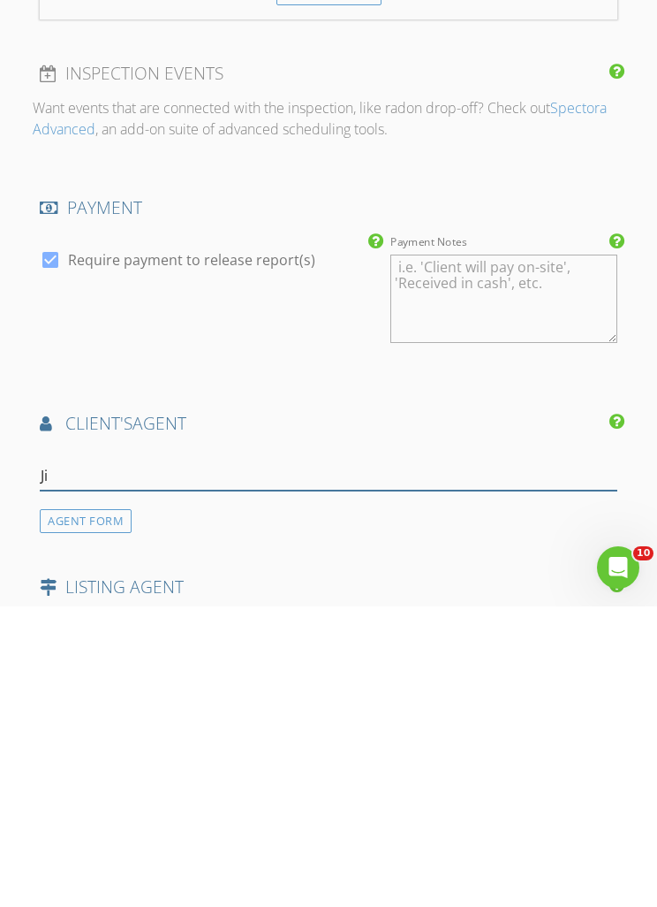
type input "[PERSON_NAME]"
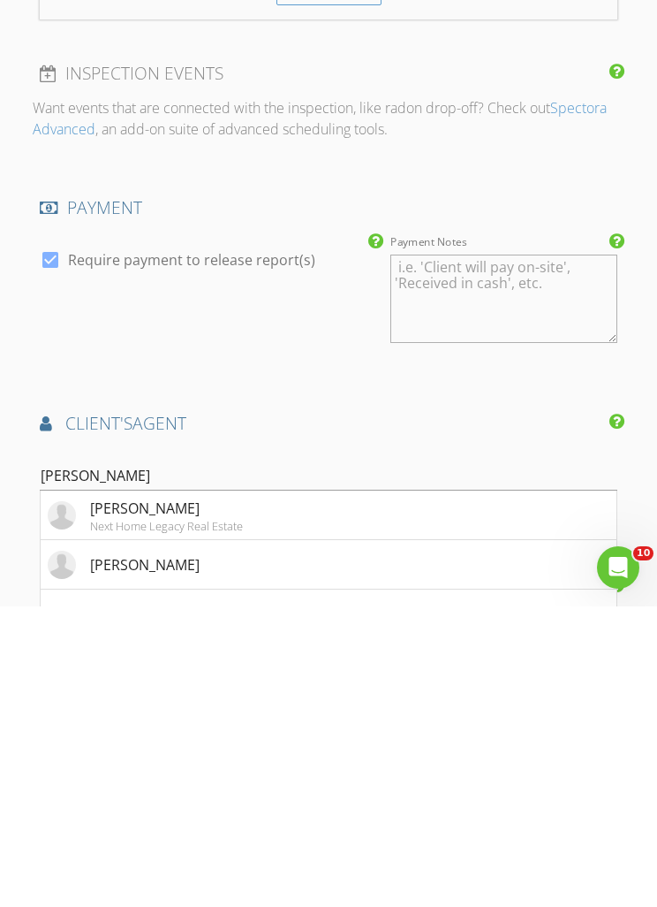
click at [258, 791] on li "Jim Vanas Next Home Legacy Real Estate" at bounding box center [329, 815] width 576 height 49
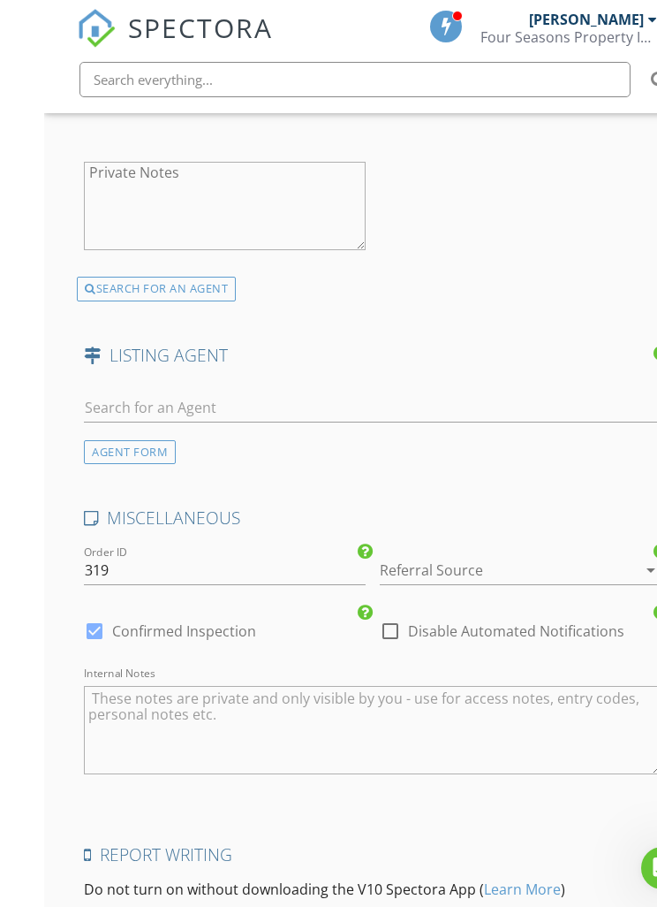
scroll to position [2601, 0]
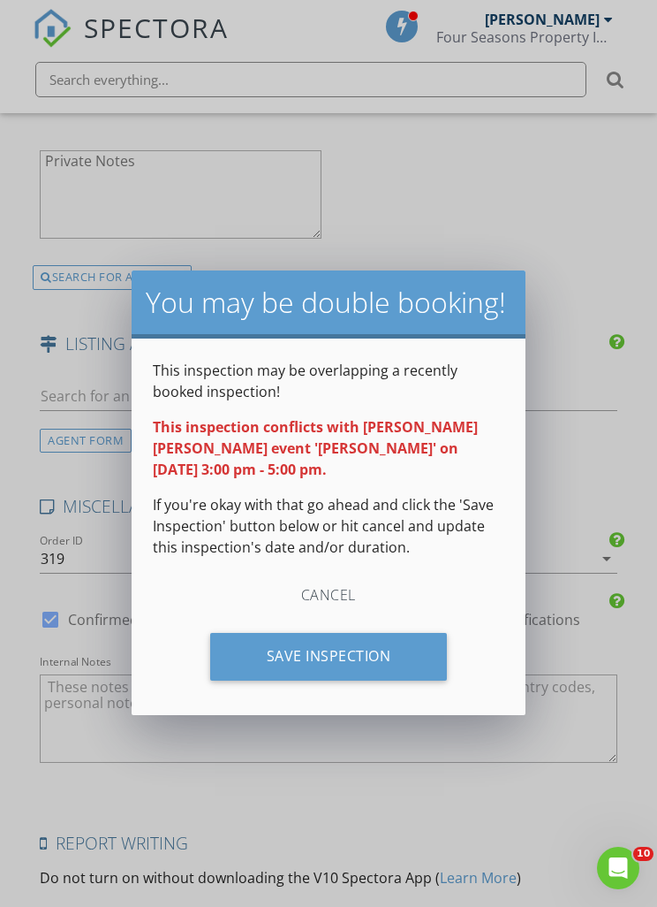
click at [382, 657] on div "Save Inspection" at bounding box center [329, 657] width 238 height 48
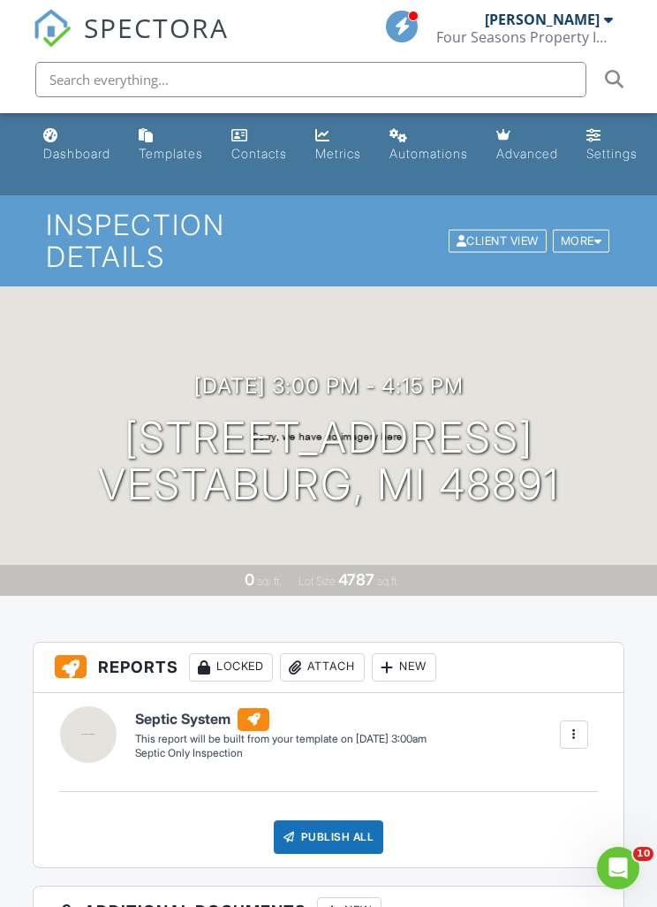
click at [87, 161] on div "Dashboard" at bounding box center [76, 153] width 67 height 15
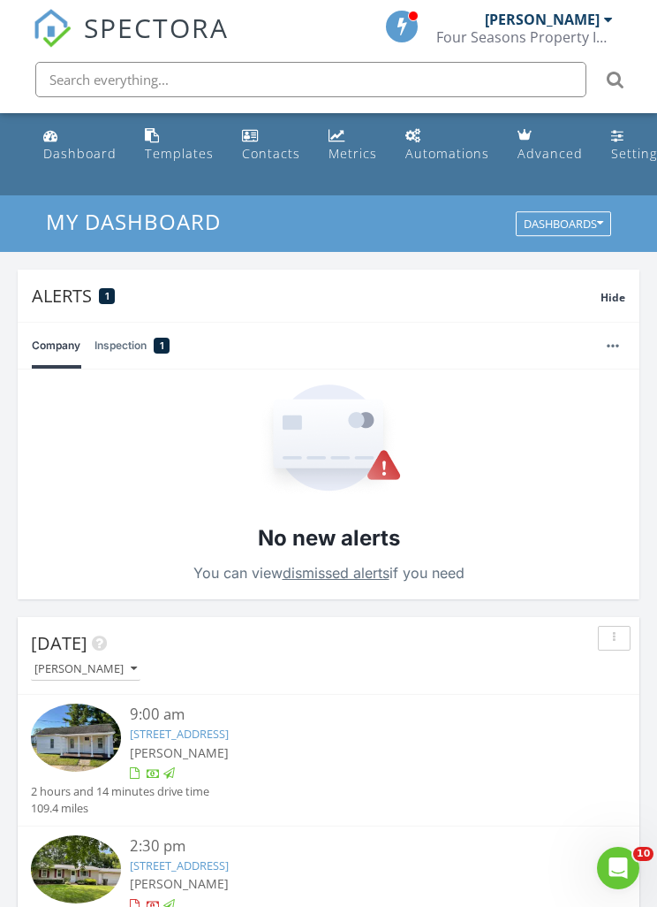
scroll to position [3023, 658]
